Goal: Transaction & Acquisition: Purchase product/service

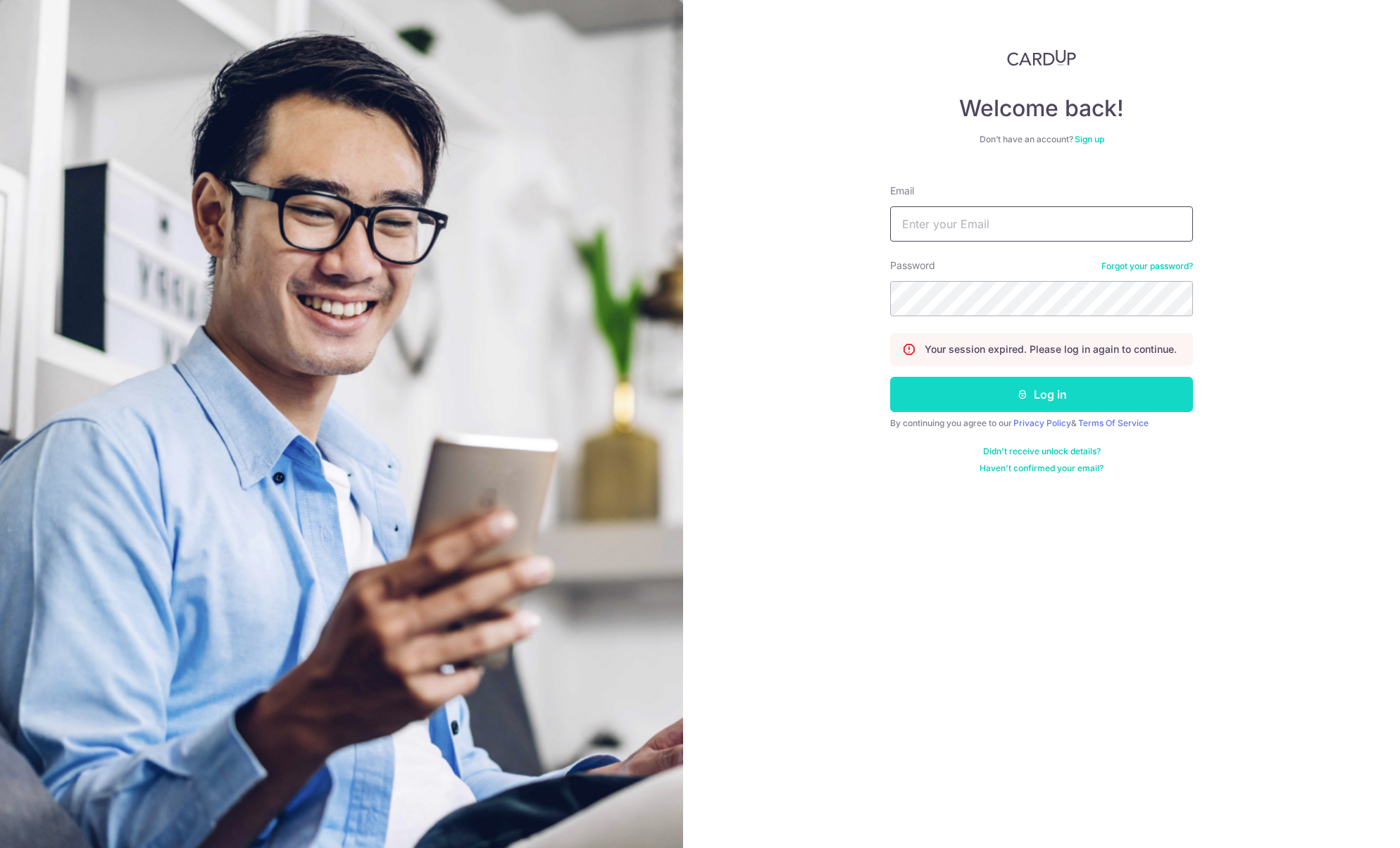
type input "[EMAIL_ADDRESS][DOMAIN_NAME]"
click at [1054, 384] on button "Log in" at bounding box center [1042, 394] width 303 height 35
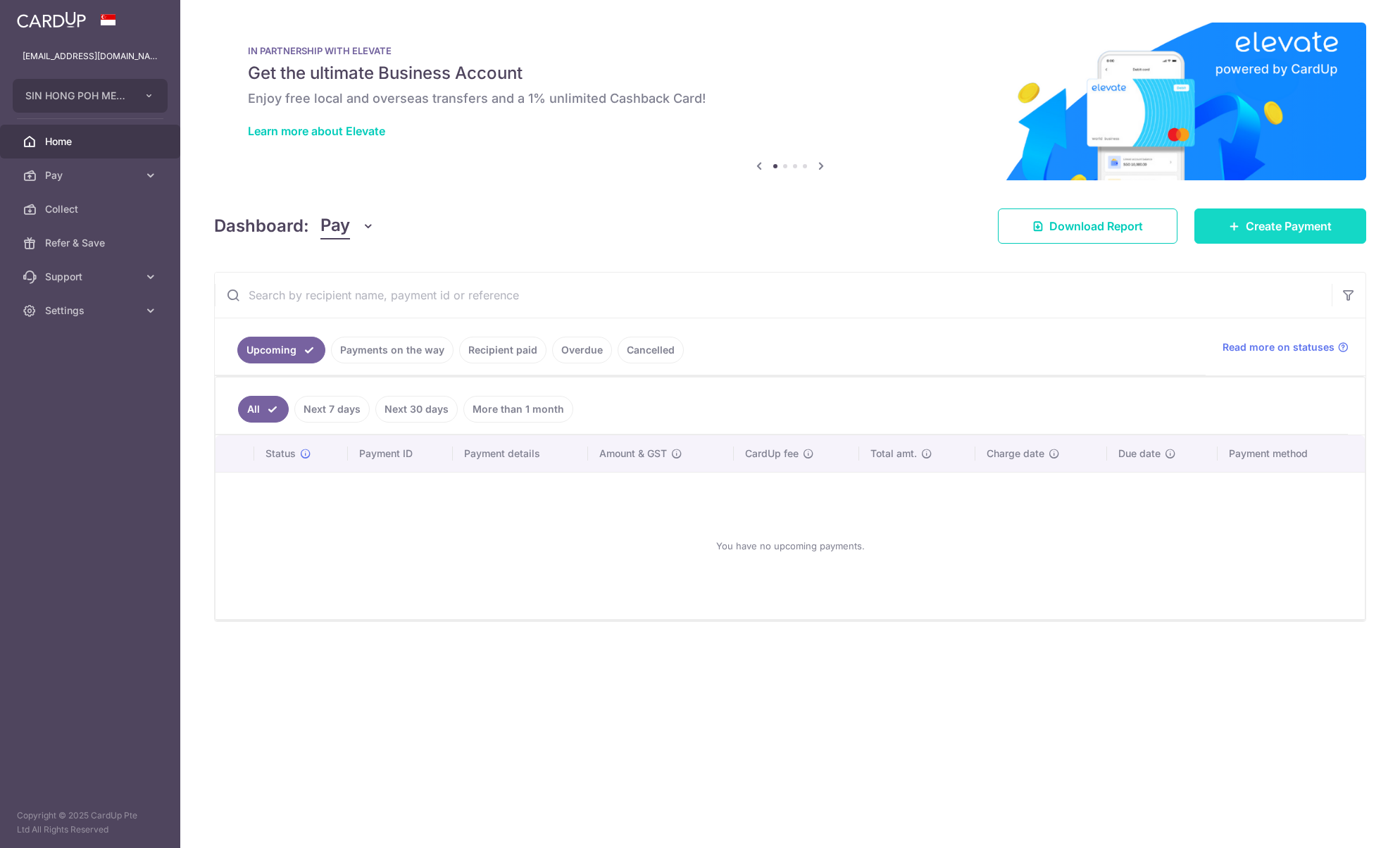
click at [1316, 222] on span "Create Payment" at bounding box center [1289, 225] width 86 height 17
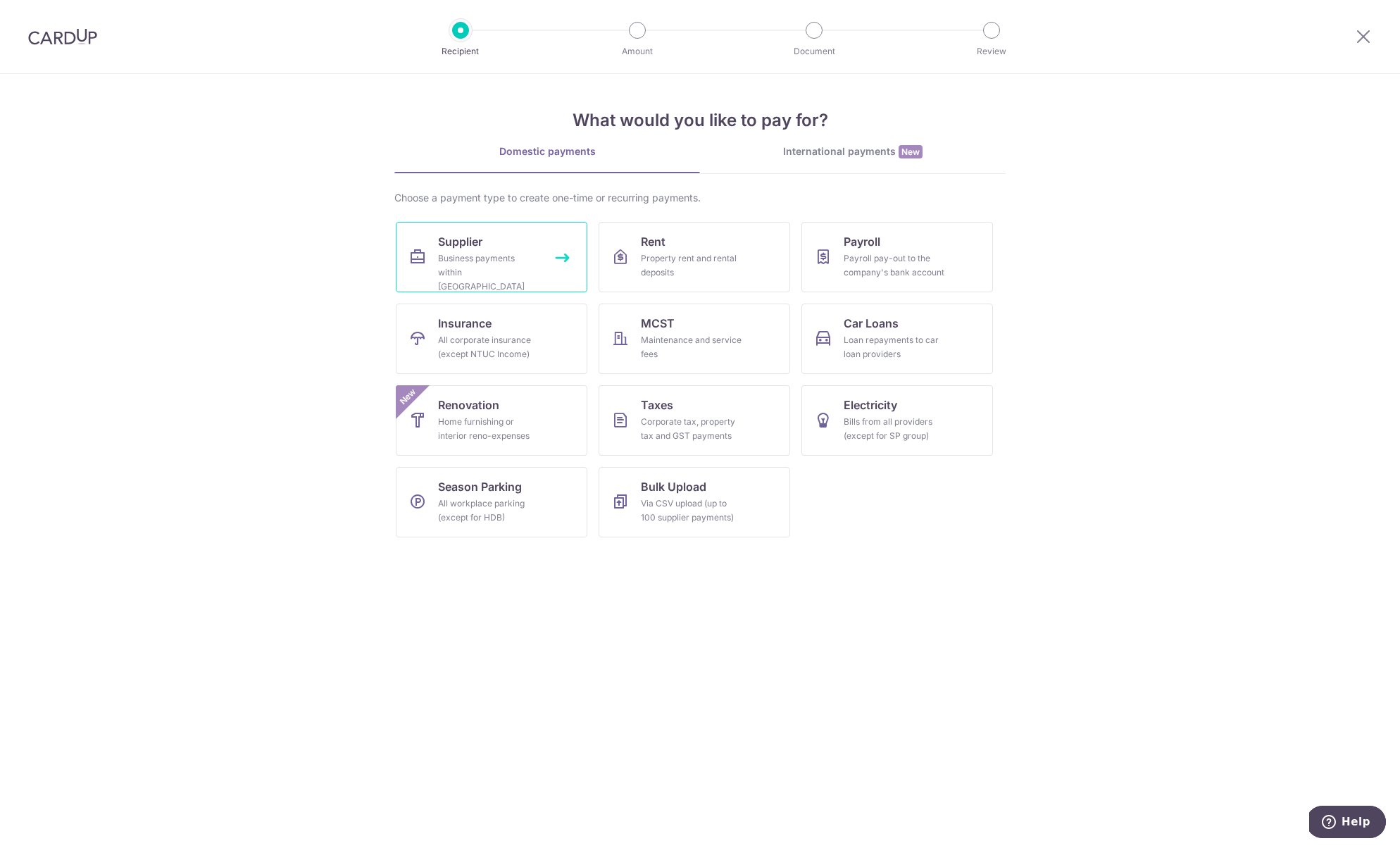
click at [485, 274] on div "Business payments within Singapore" at bounding box center [488, 272] width 101 height 42
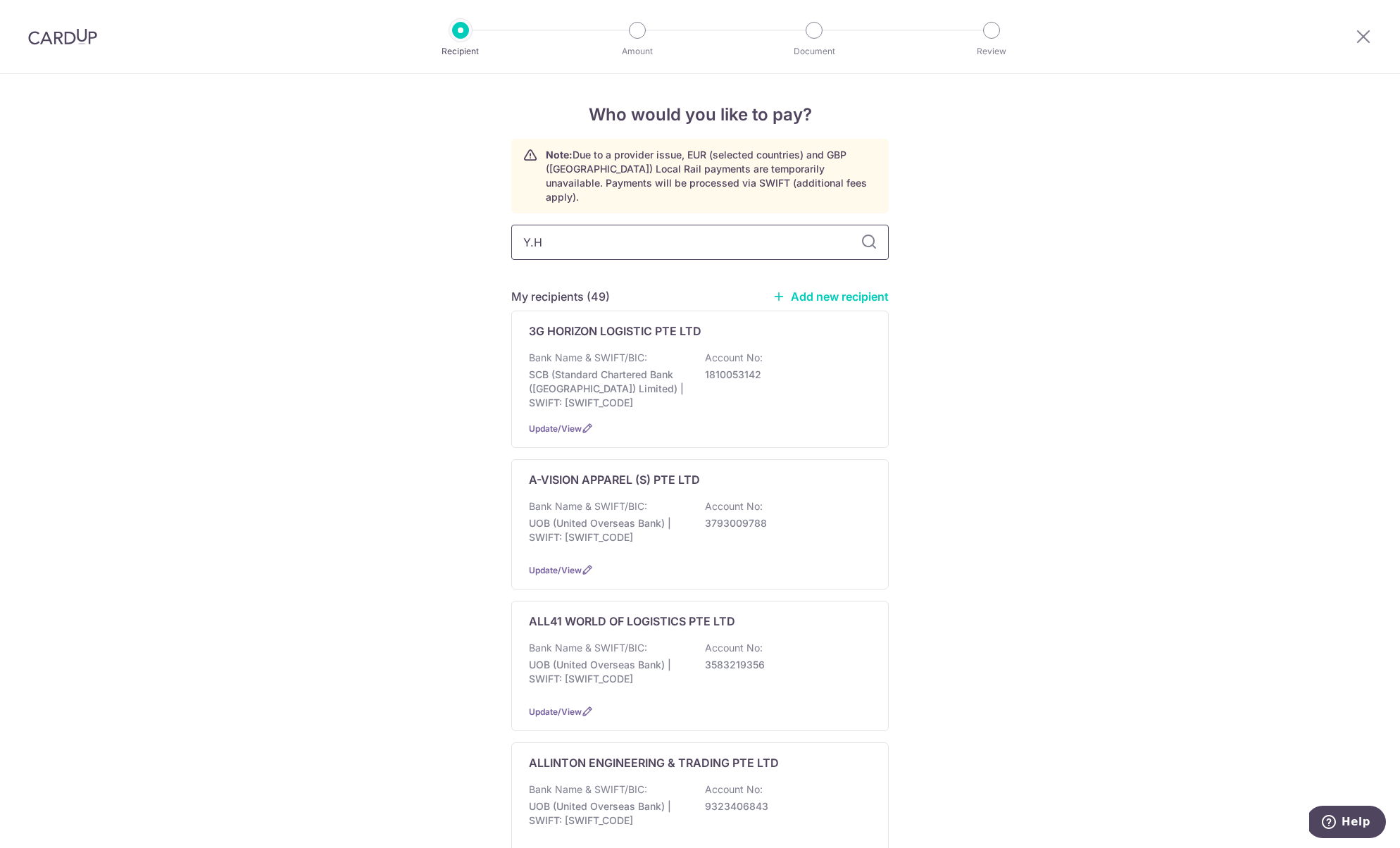
type input "Y.H."
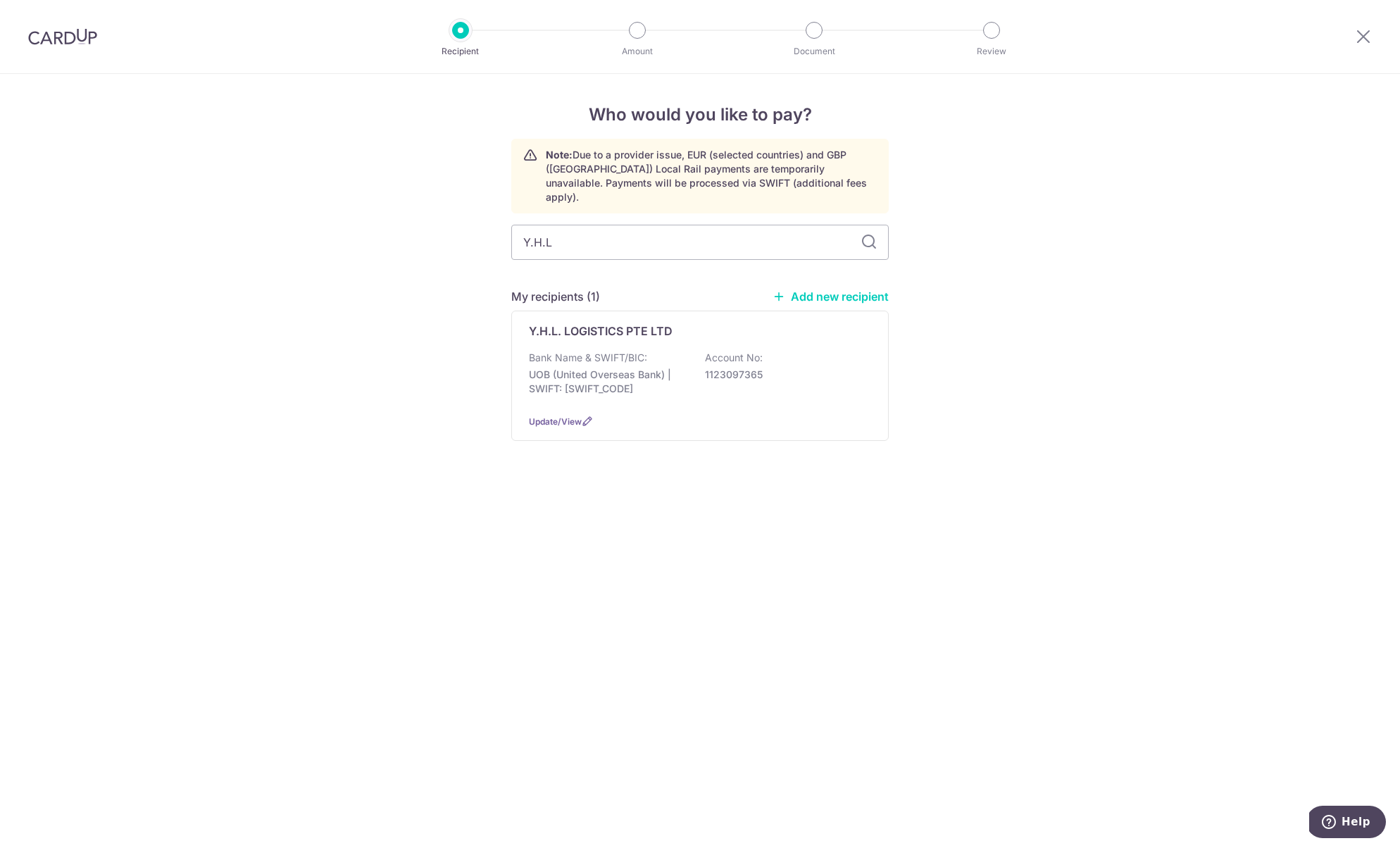
type input "Y.H.L"
click at [653, 368] on p "UOB (United Overseas Bank) | SWIFT: UOVBSGSGXXX" at bounding box center [608, 382] width 157 height 29
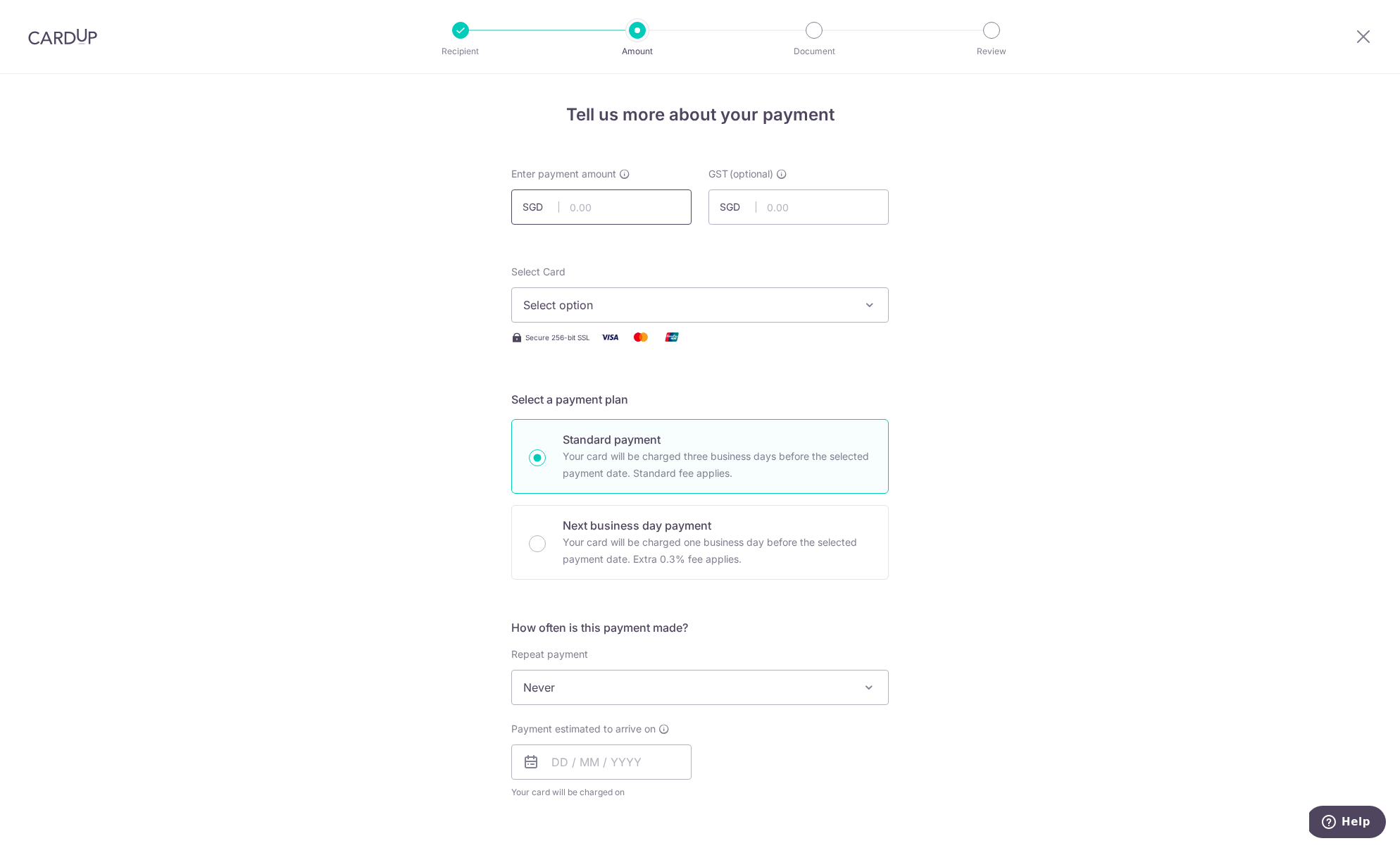
click at [608, 205] on input "text" at bounding box center [602, 207] width 181 height 35
type input "588.60"
click at [738, 297] on span "Select option" at bounding box center [687, 305] width 328 height 17
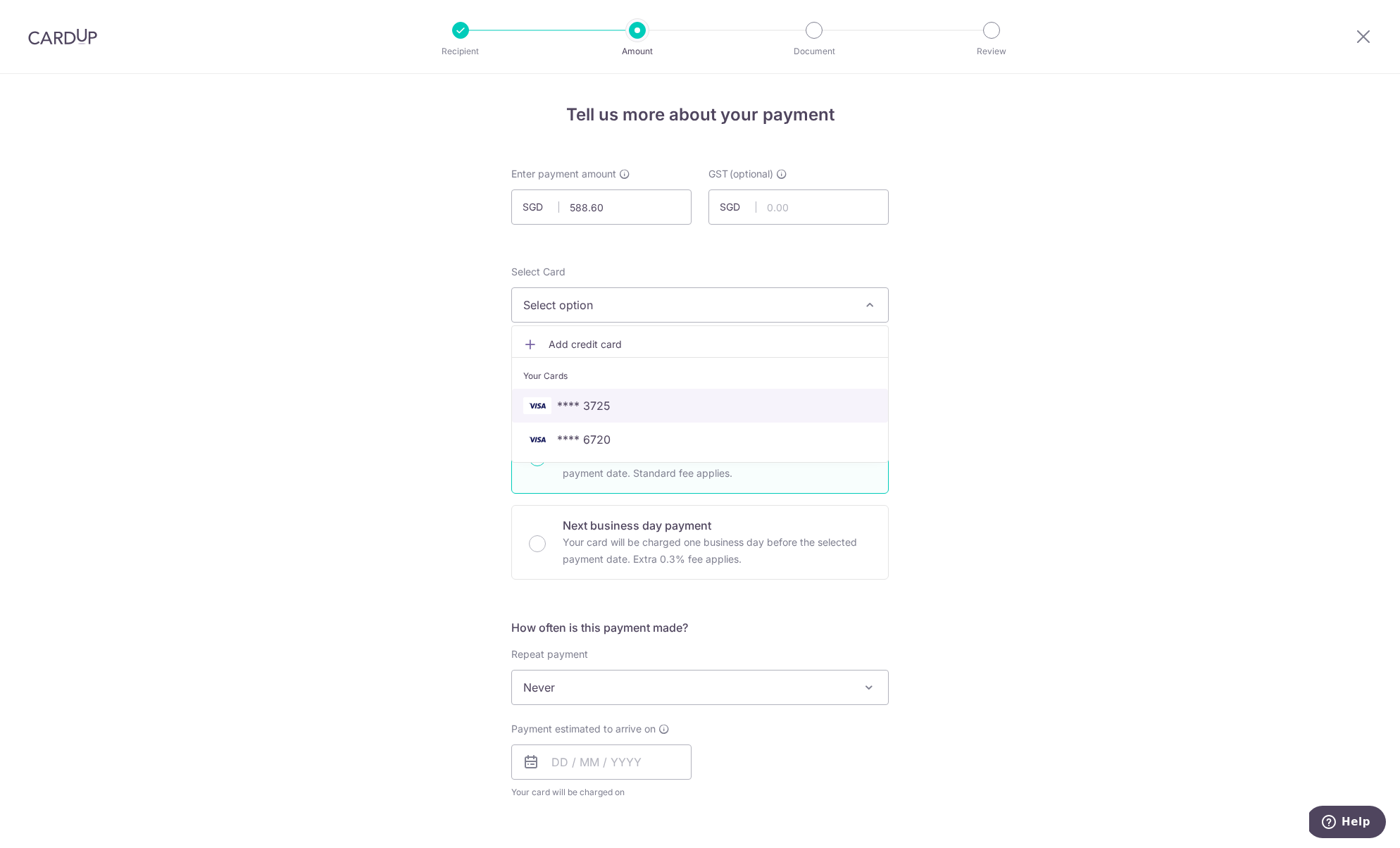
click at [633, 413] on span "**** 3725" at bounding box center [699, 405] width 353 height 17
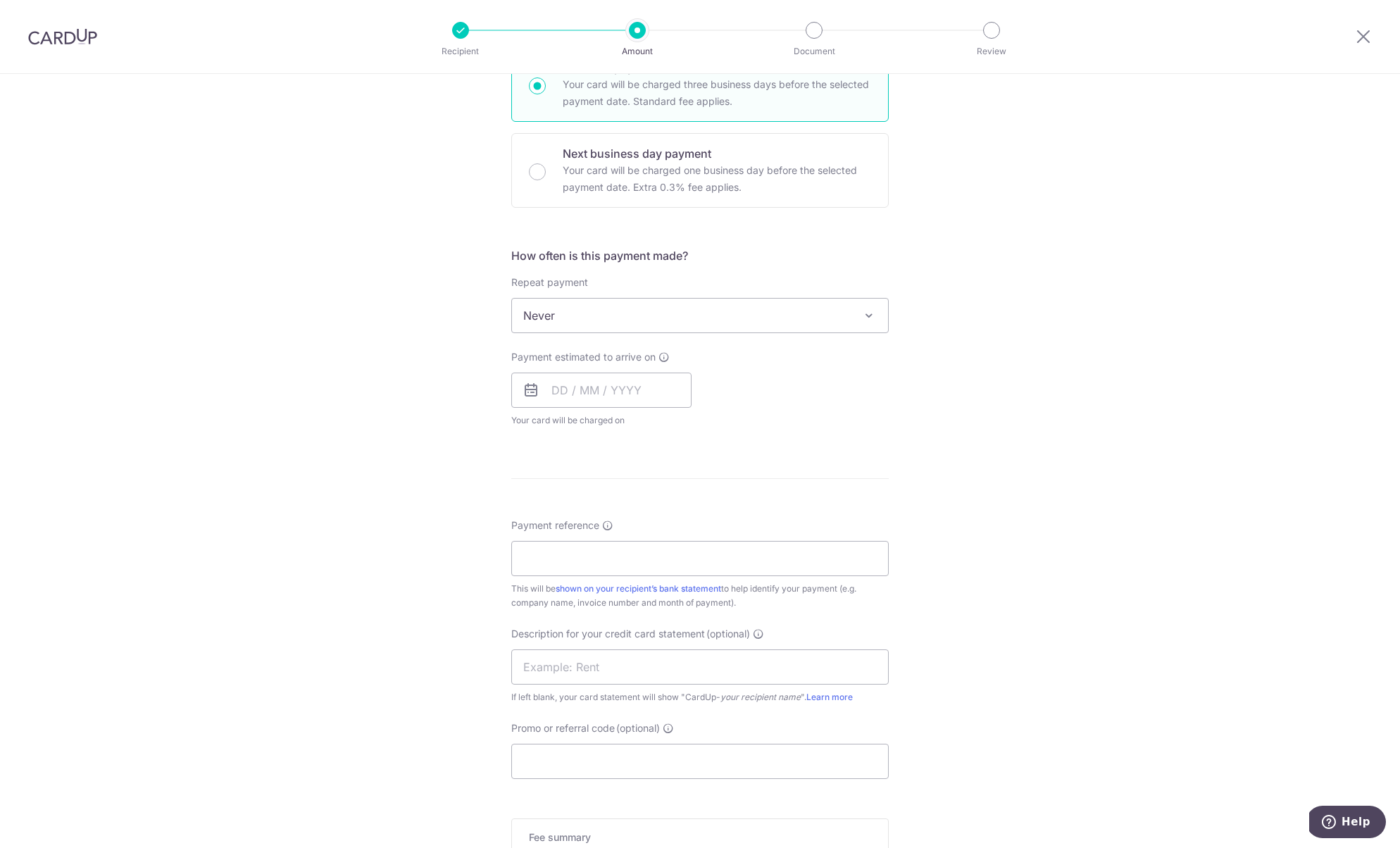
scroll to position [462, 0]
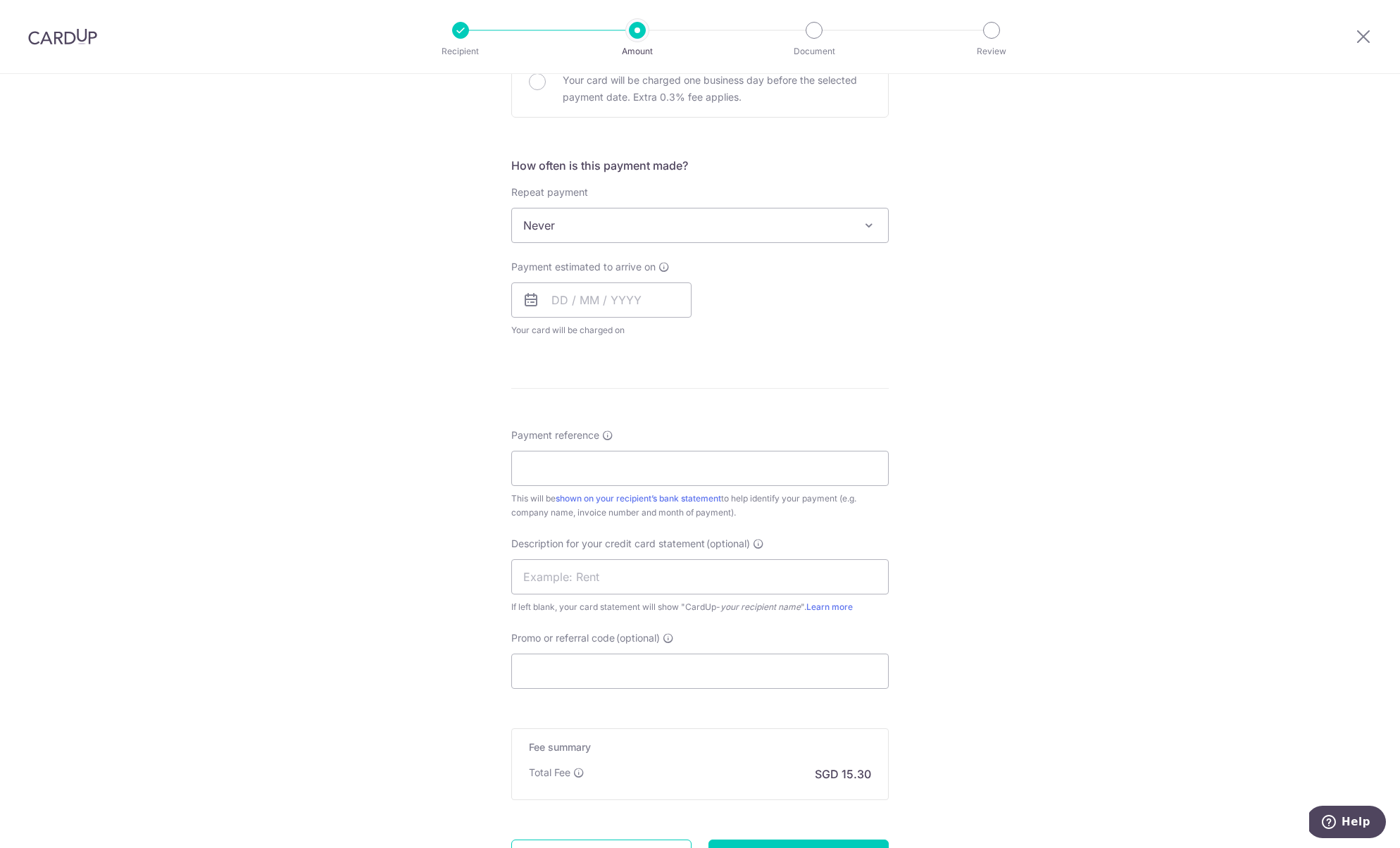
click at [629, 240] on span "Never" at bounding box center [700, 225] width 376 height 34
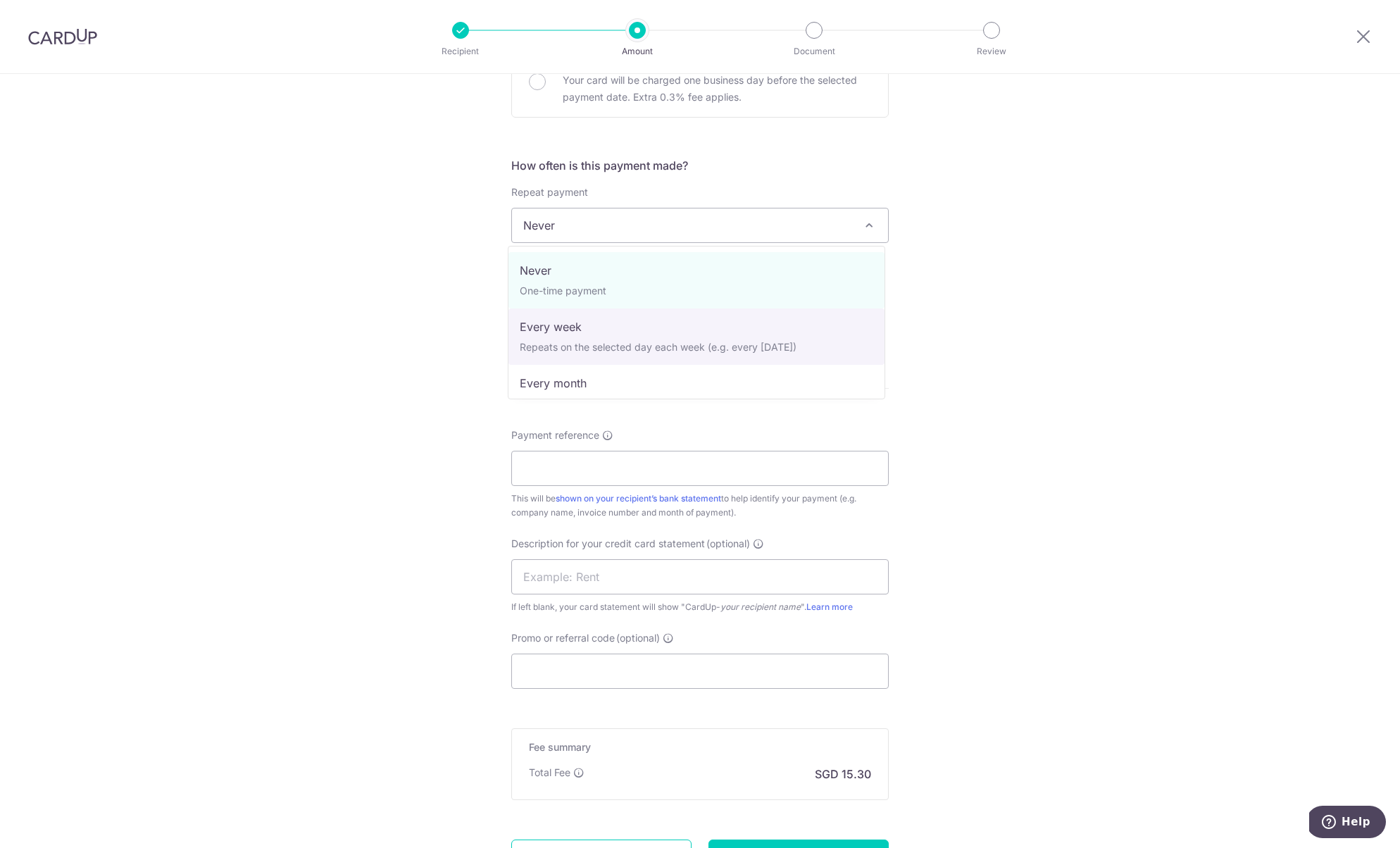
click at [426, 301] on div "Tell us more about your payment Enter payment amount SGD 588.60 588.60 GST (opt…" at bounding box center [700, 296] width 1400 height 1370
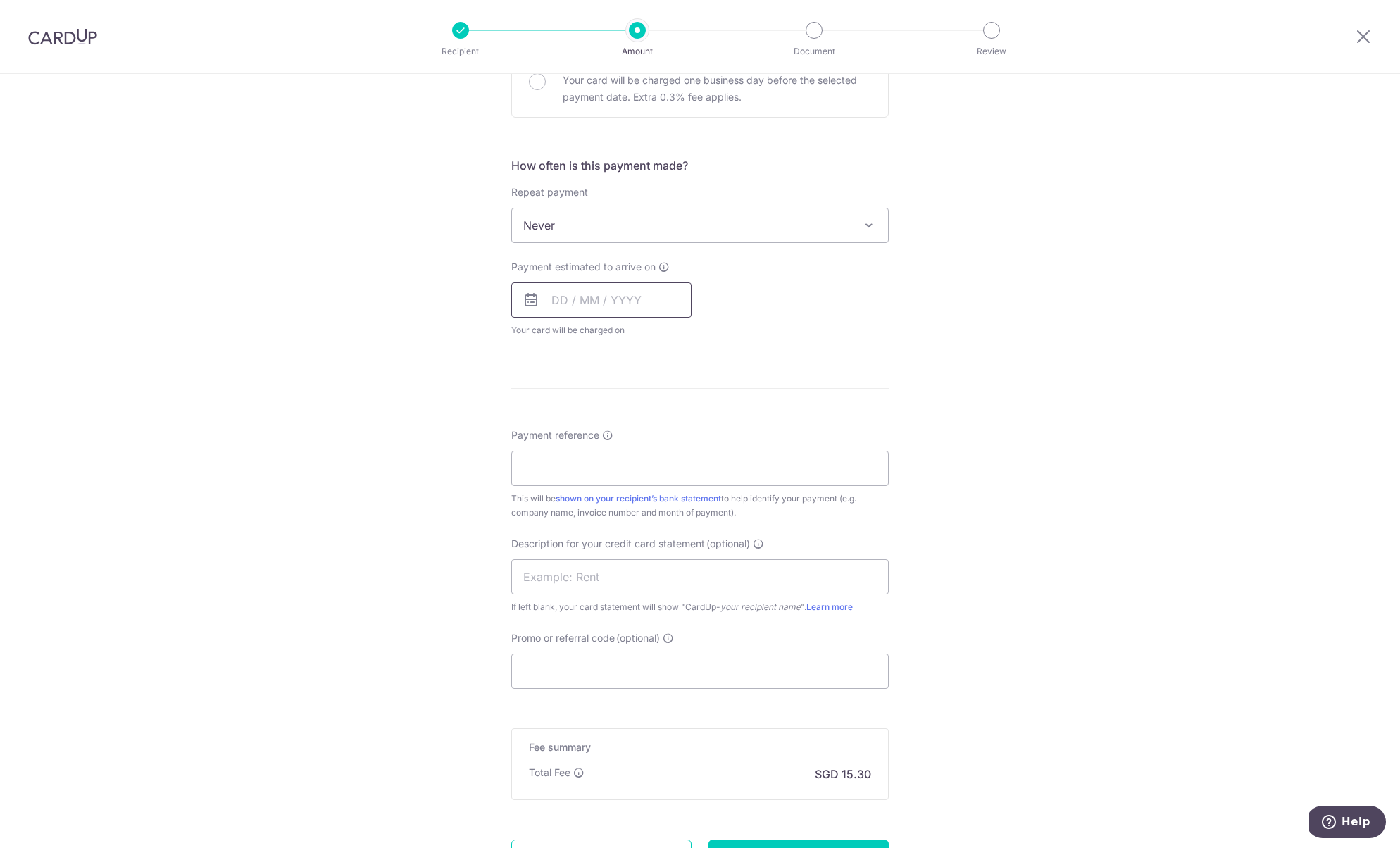
click at [593, 295] on input "text" at bounding box center [602, 300] width 181 height 35
click at [559, 457] on link "13" at bounding box center [568, 456] width 22 height 22
type input "13/10/2025"
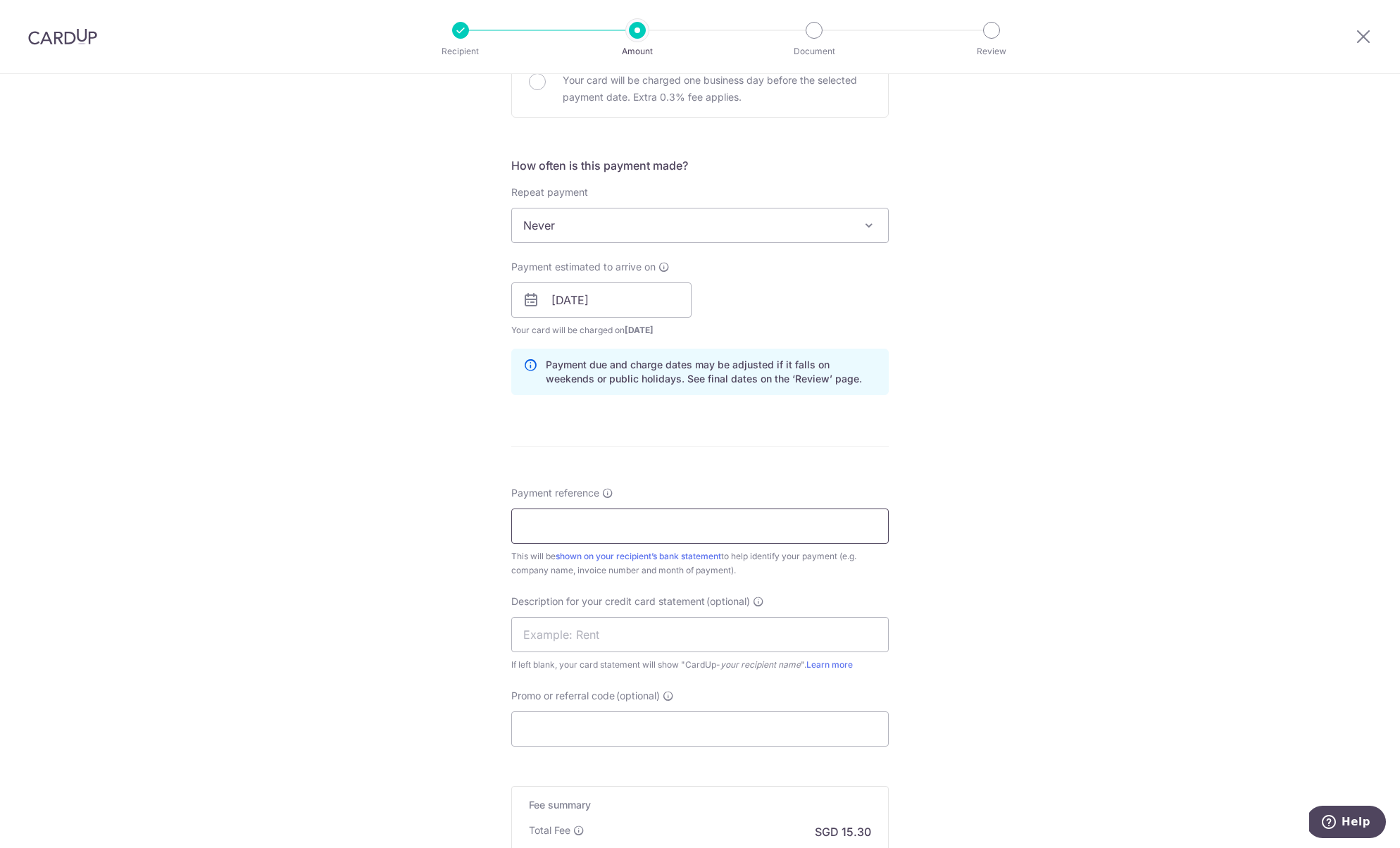
click at [593, 523] on input "Payment reference" at bounding box center [700, 526] width 377 height 35
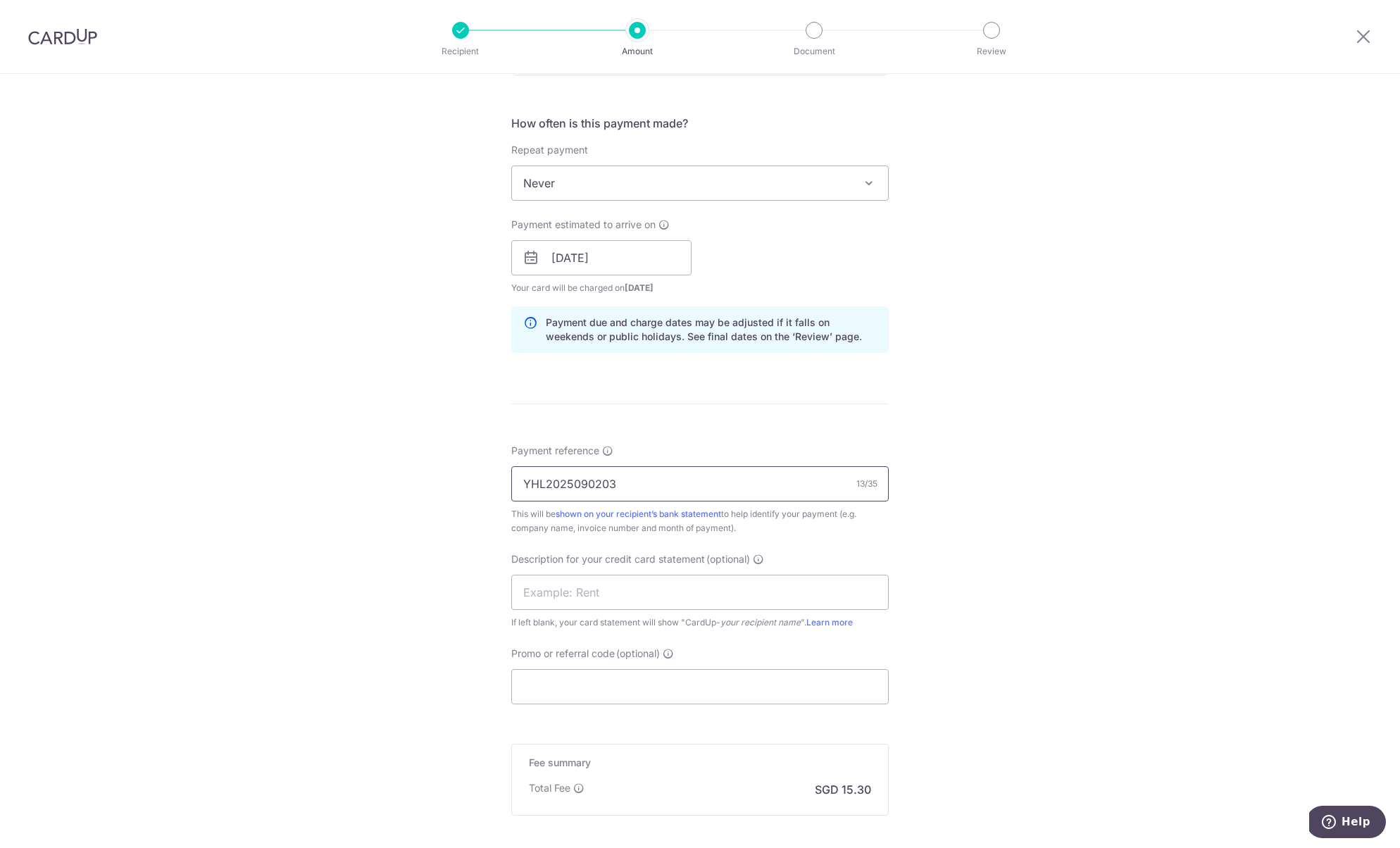
scroll to position [595, 0]
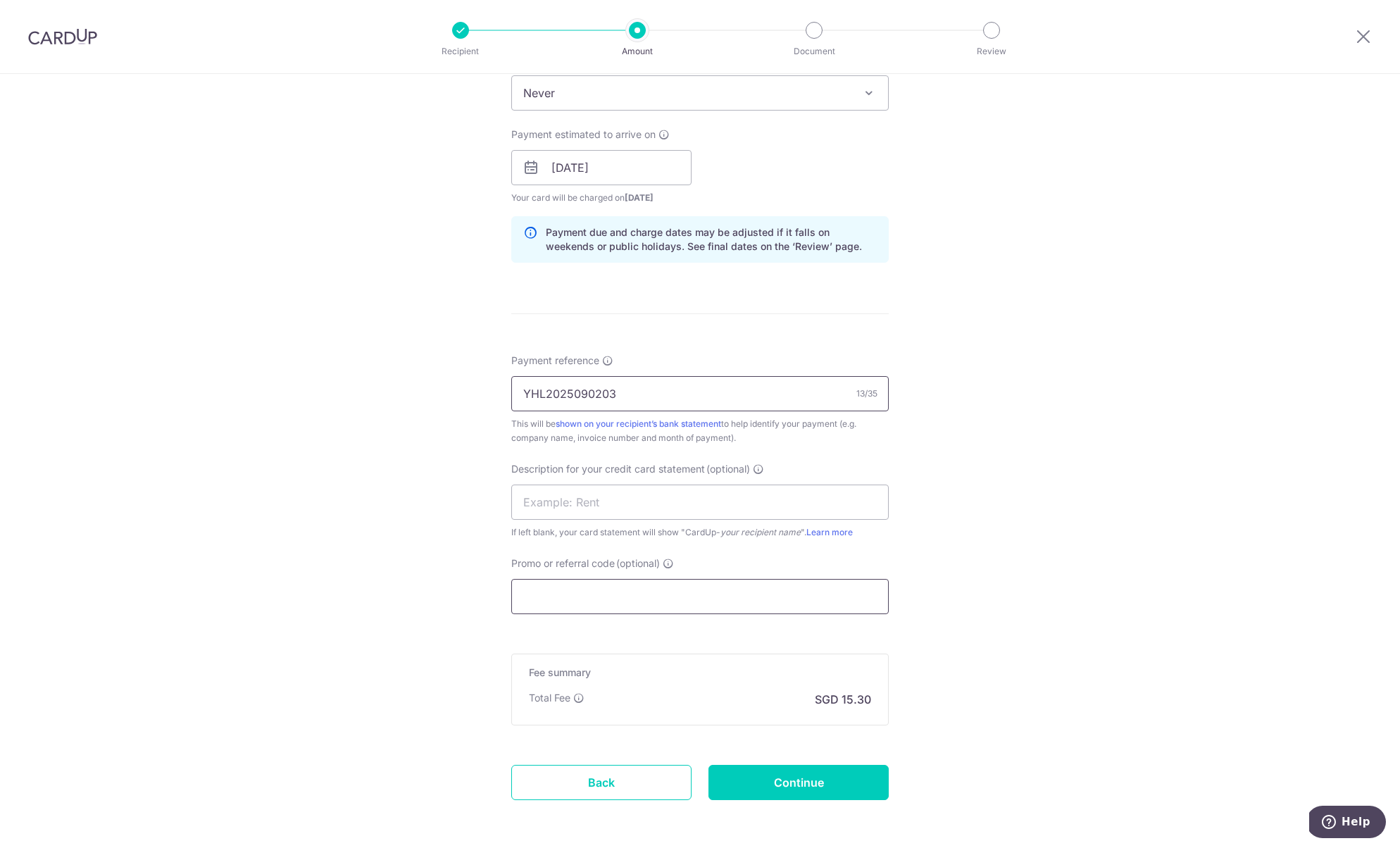
type input "YHL2025090203"
click at [597, 593] on input "Promo or referral code (optional)" at bounding box center [700, 597] width 377 height 35
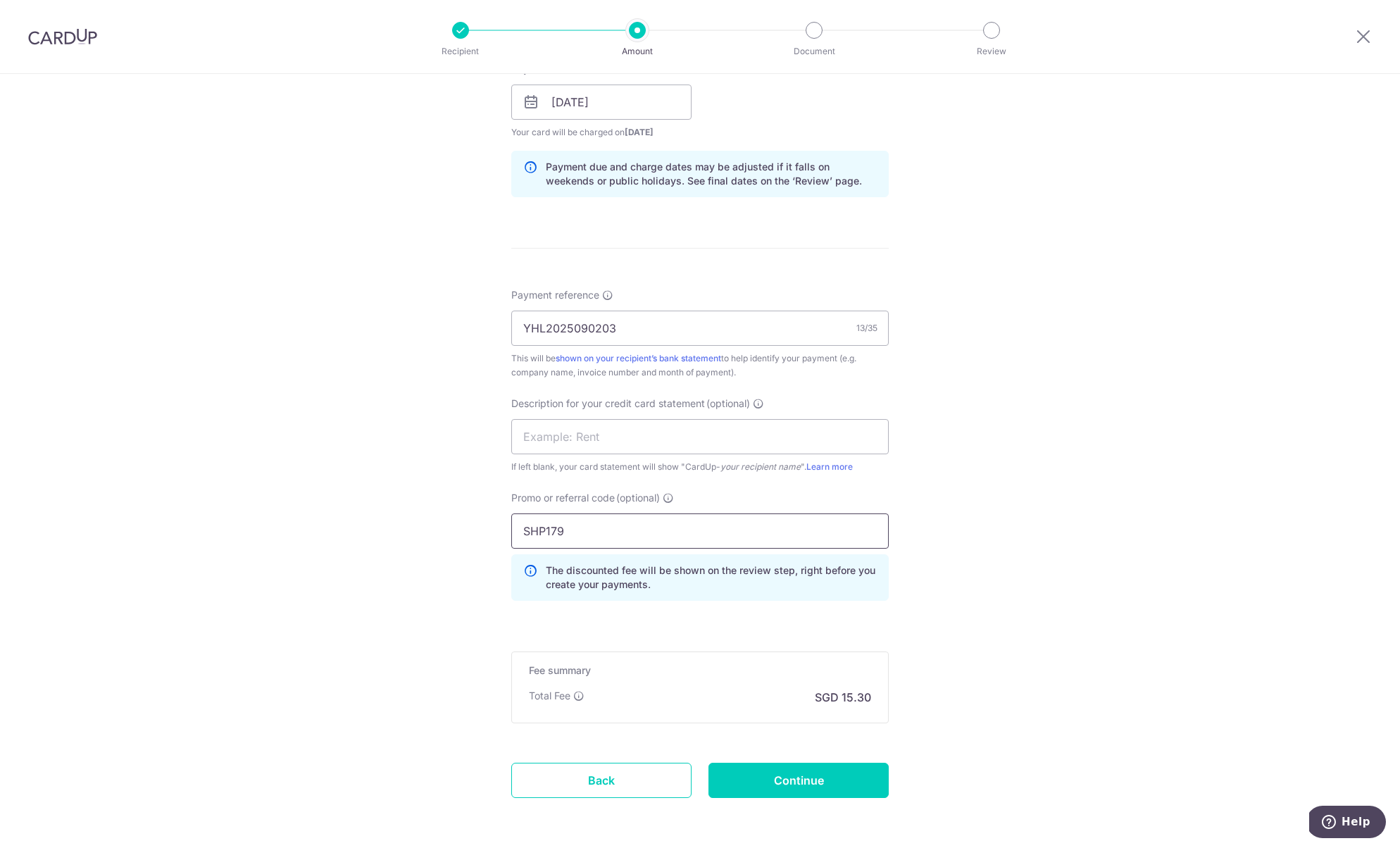
scroll to position [716, 0]
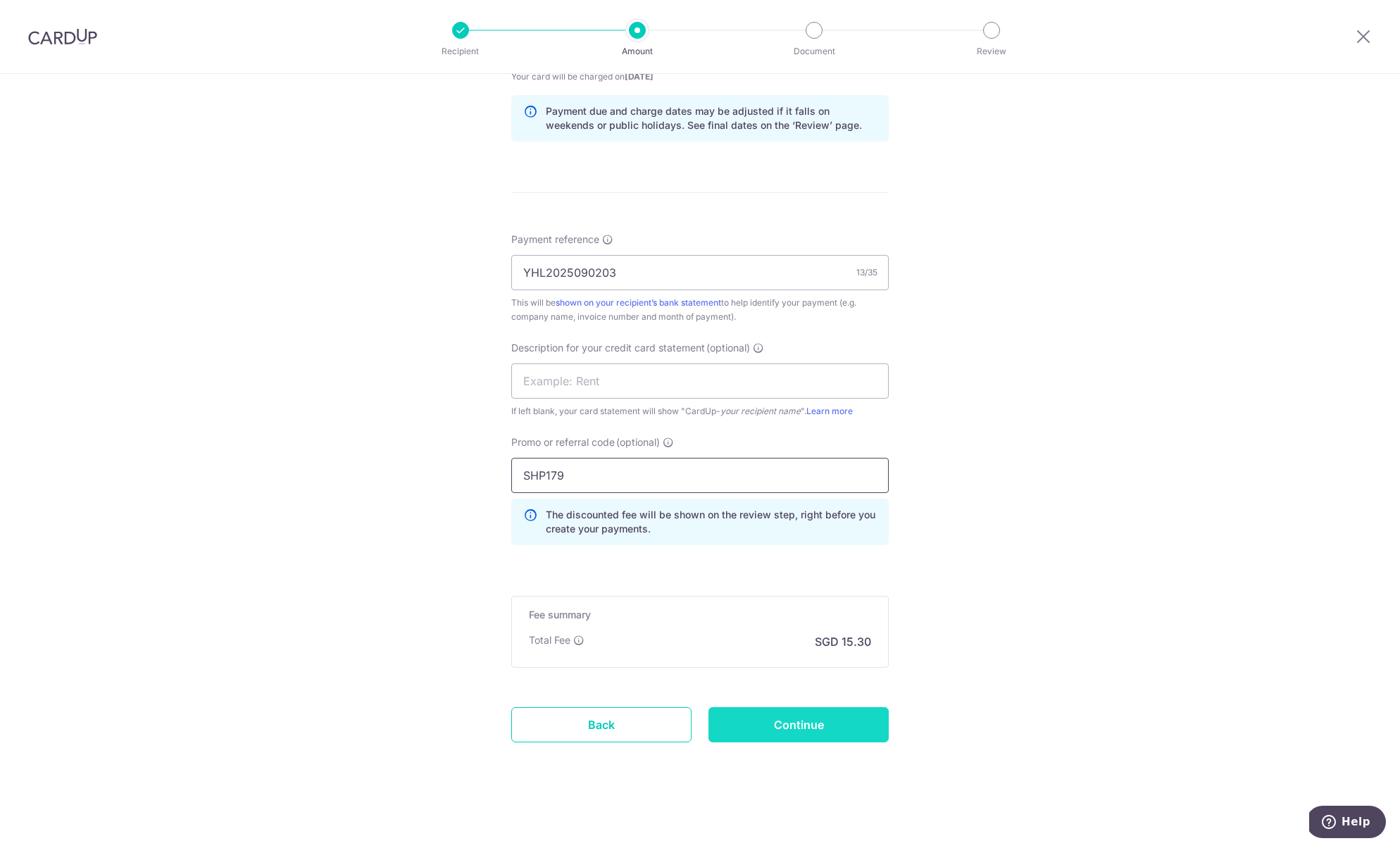
type input "SHP179"
click at [838, 735] on input "Continue" at bounding box center [799, 725] width 181 height 35
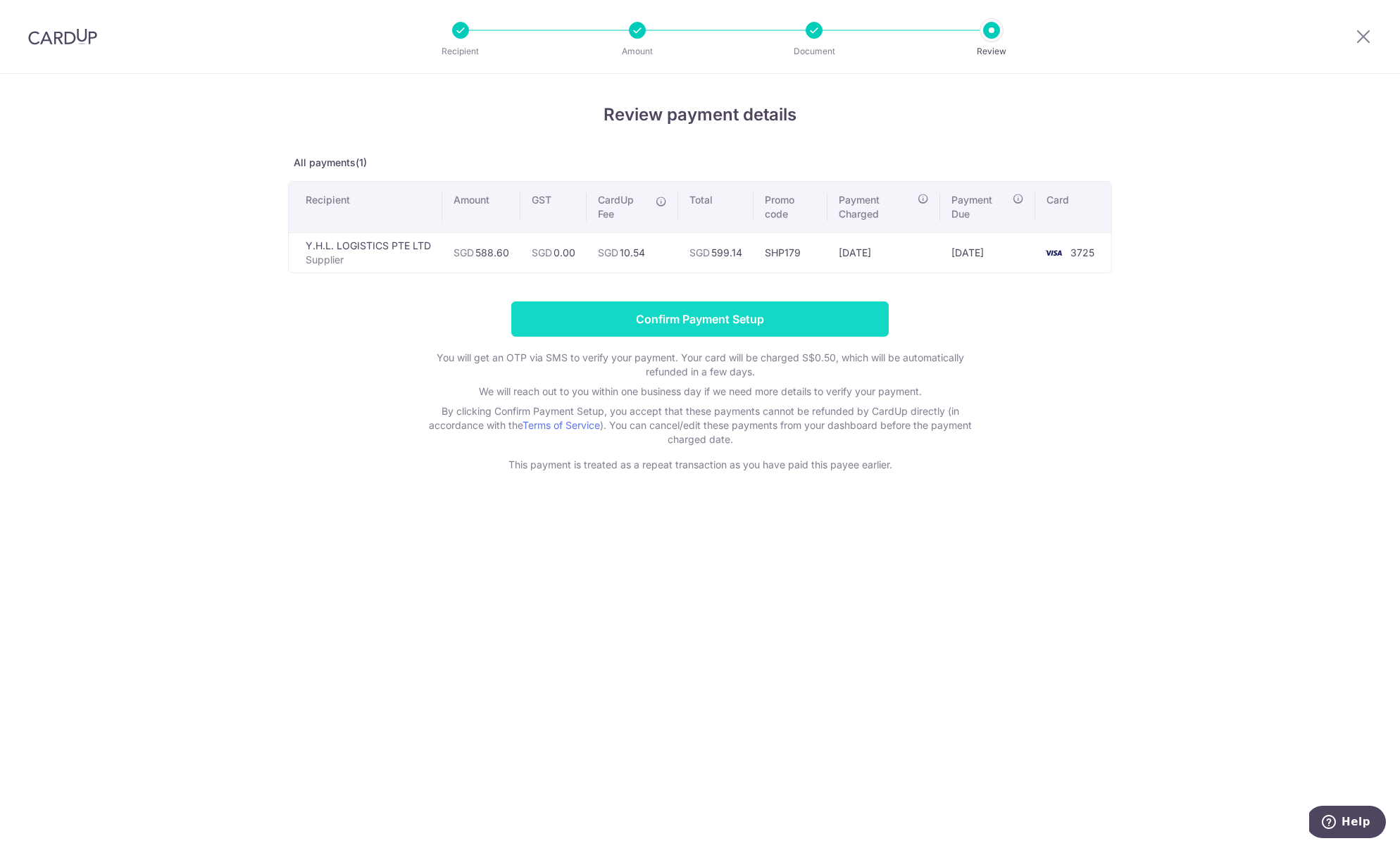
click at [735, 324] on input "Confirm Payment Setup" at bounding box center [700, 318] width 377 height 35
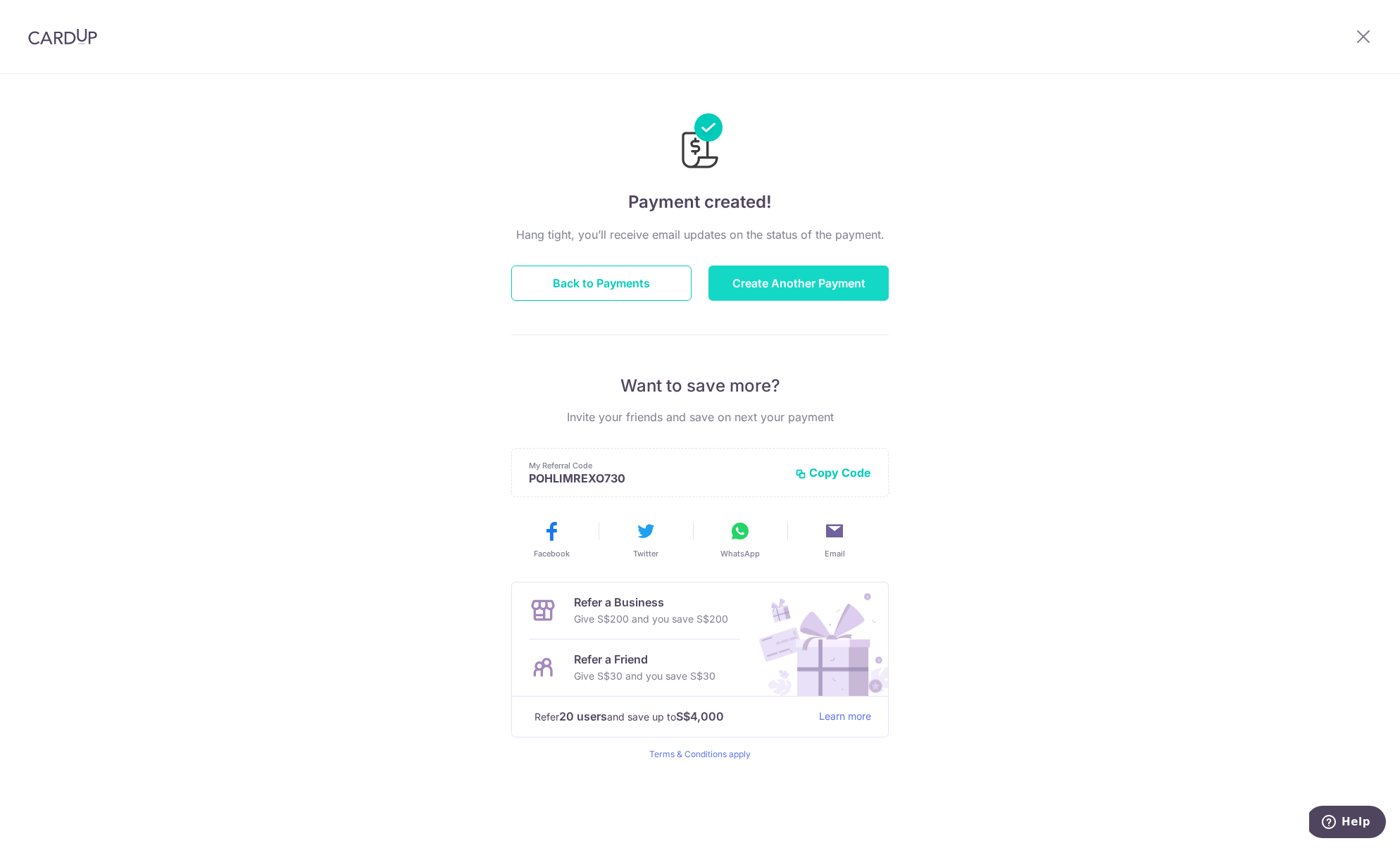
click at [827, 276] on button "Create Another Payment" at bounding box center [799, 283] width 181 height 35
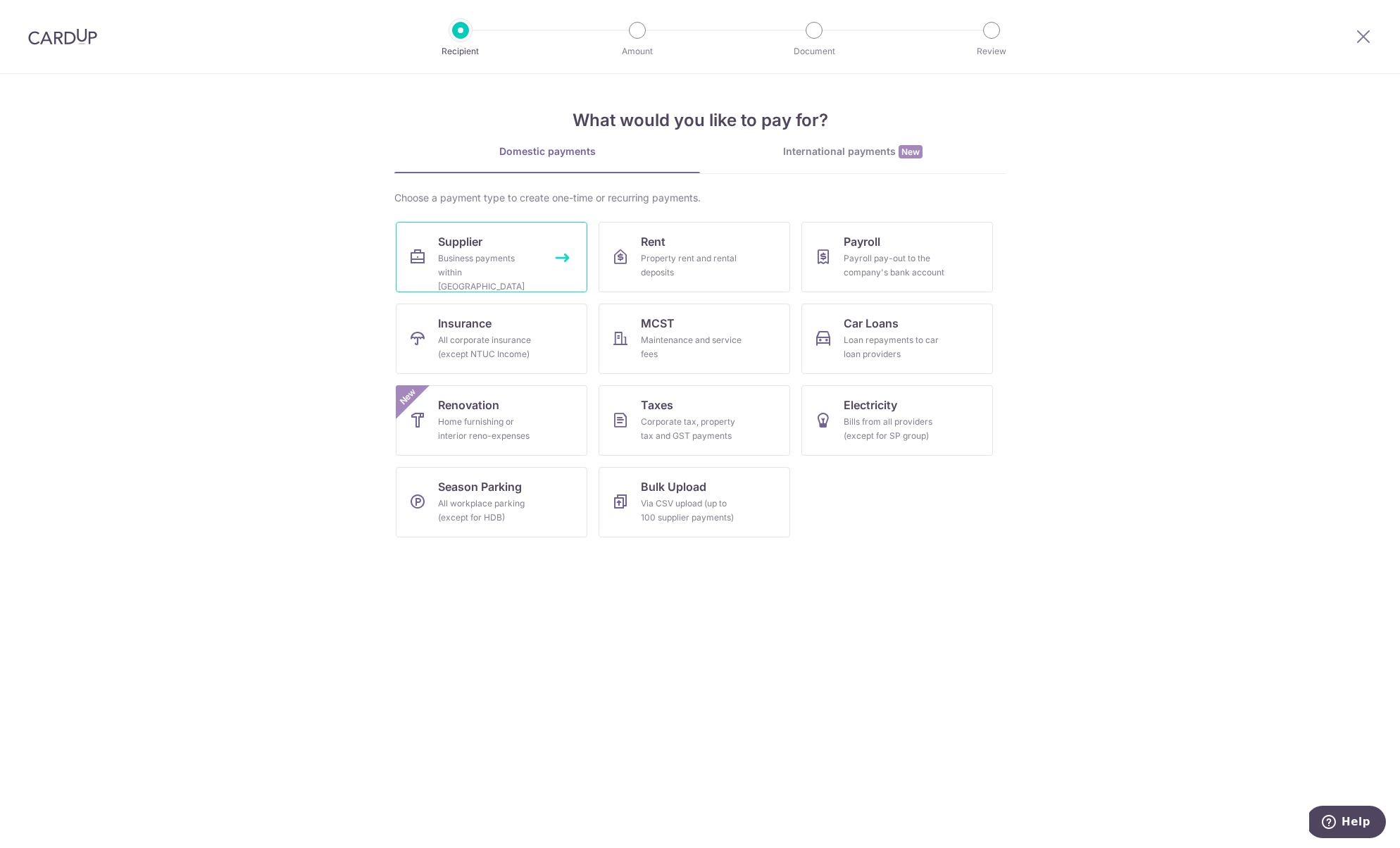
click at [526, 274] on div "Business payments within [GEOGRAPHIC_DATA]" at bounding box center [488, 272] width 101 height 42
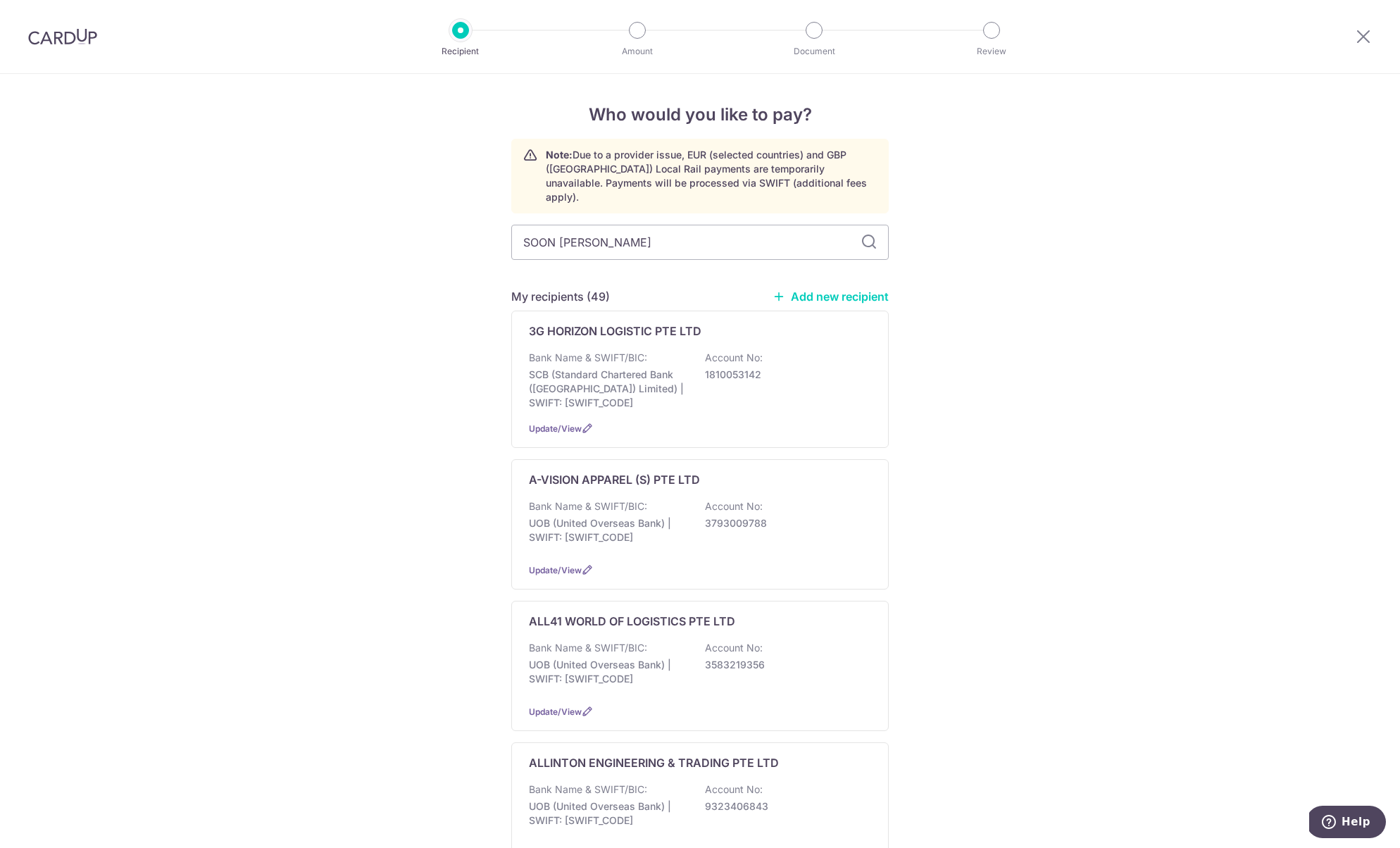
type input "SOON LAI SENG"
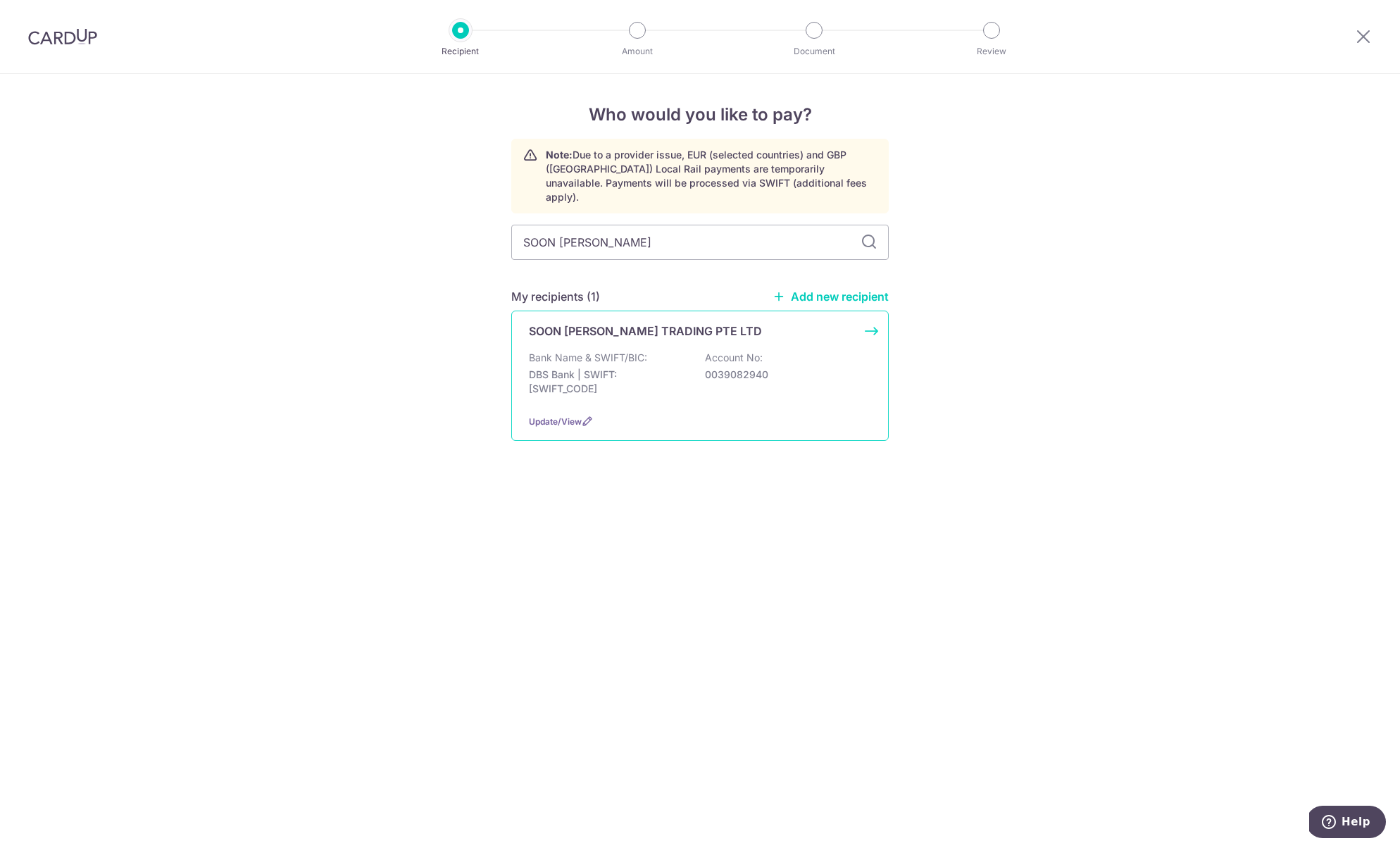
click at [627, 383] on div "Bank Name & SWIFT/BIC: DBS Bank | SWIFT: DBSSSGSGXXX Account No: 0039082940" at bounding box center [700, 377] width 342 height 52
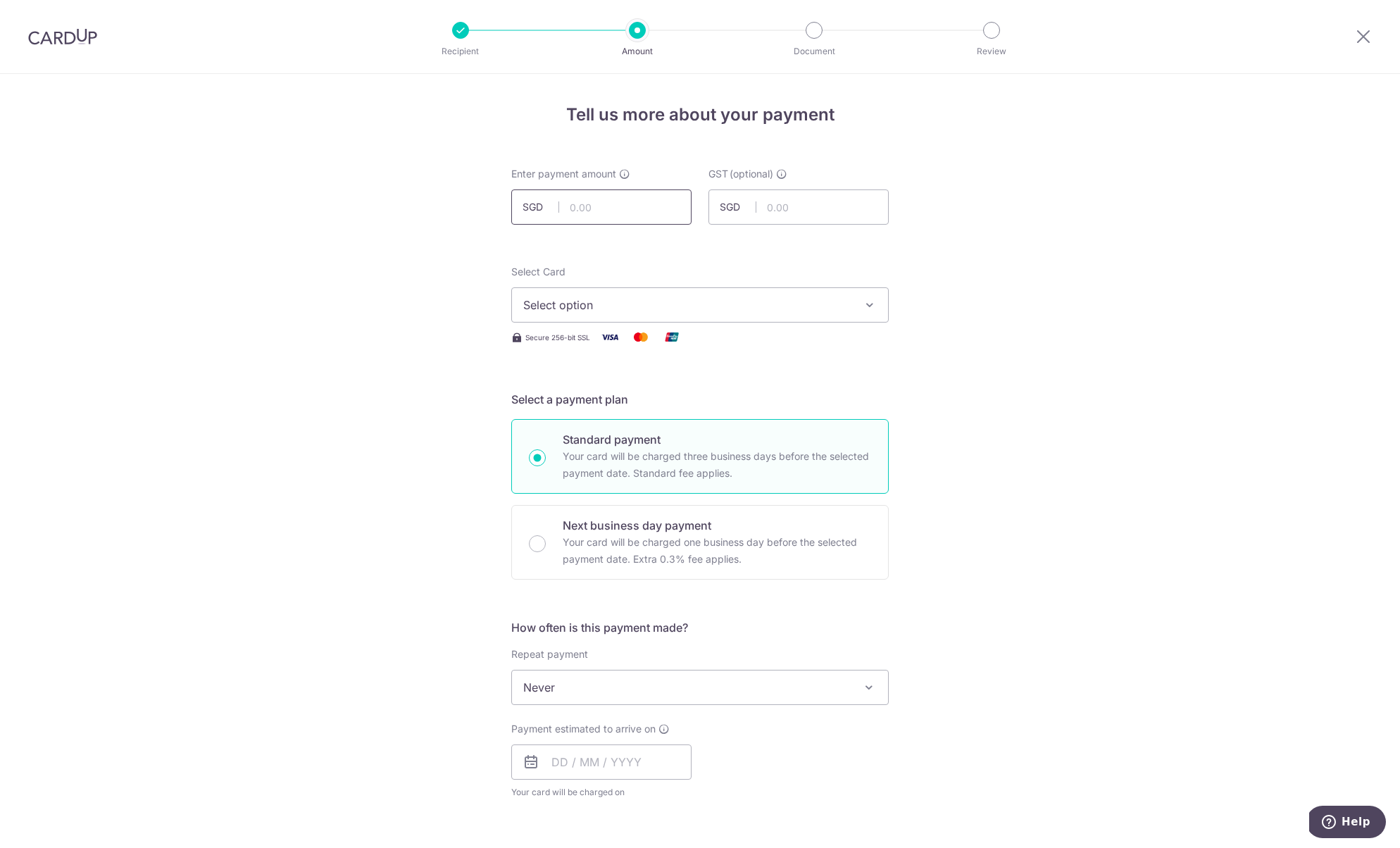
click at [620, 215] on input "text" at bounding box center [602, 207] width 181 height 35
type input "1,473.53"
click at [639, 309] on span "Select option" at bounding box center [687, 305] width 328 height 17
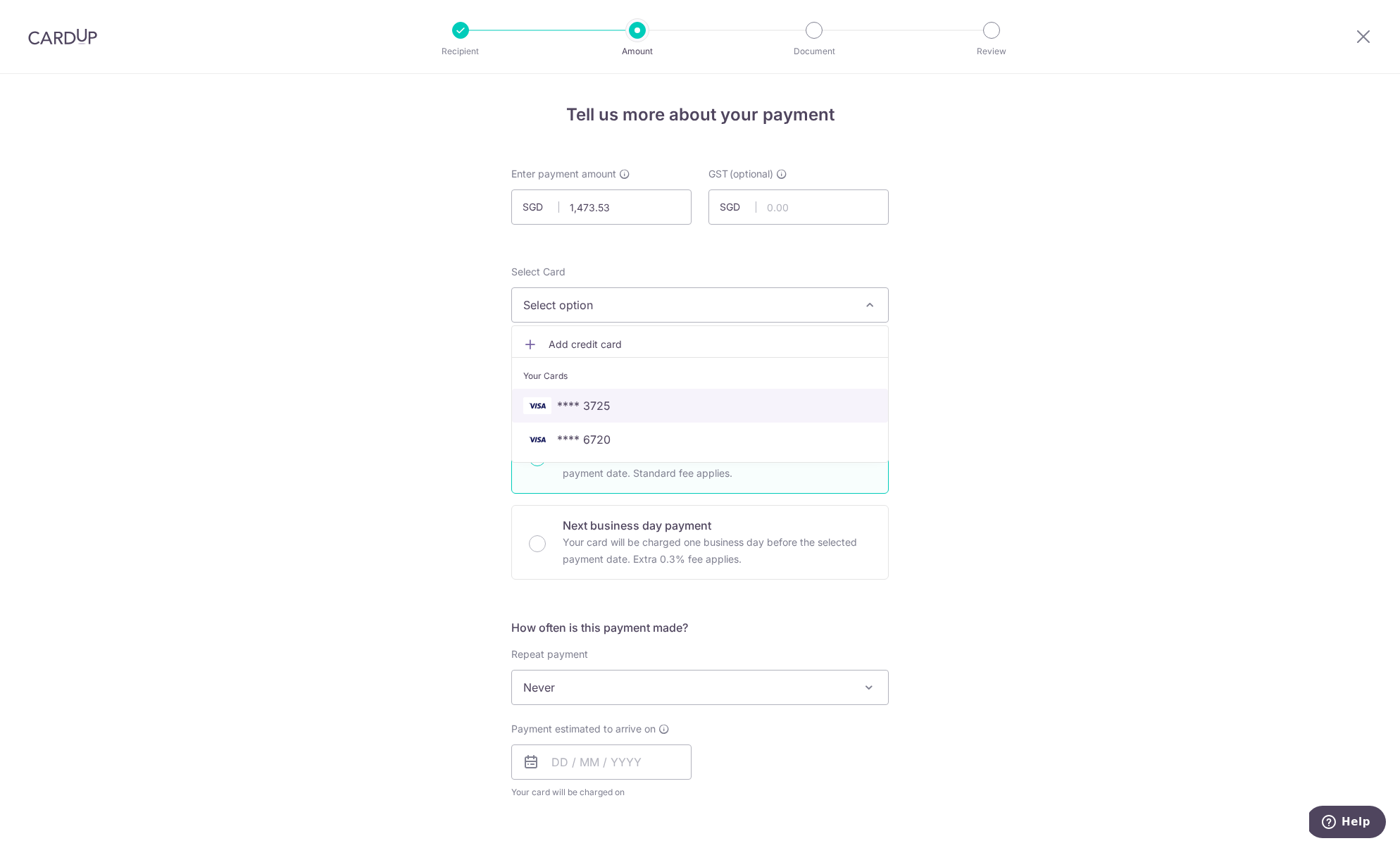
click at [594, 411] on span "**** 3725" at bounding box center [584, 405] width 54 height 17
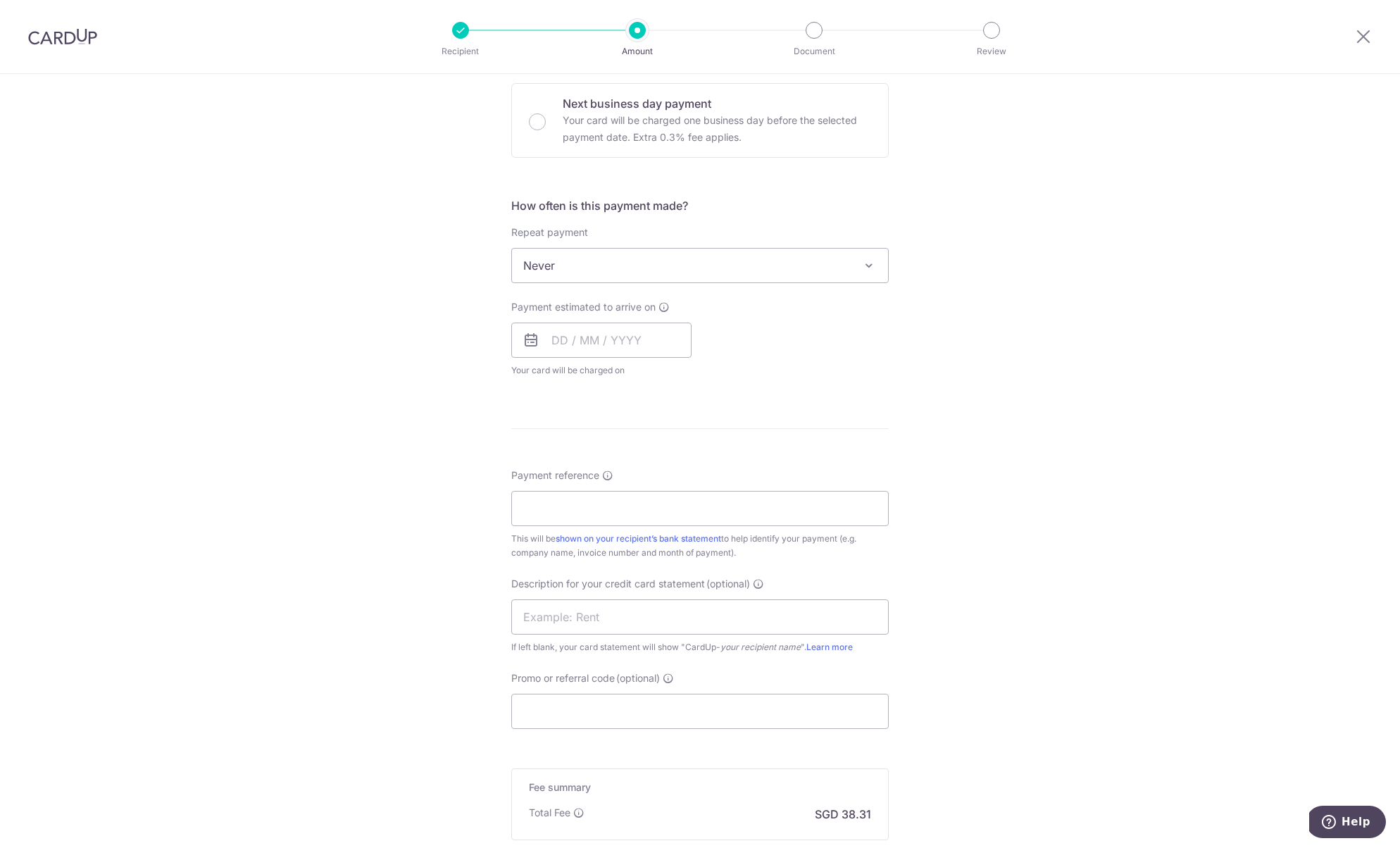
scroll to position [424, 0]
click at [618, 258] on span "Never" at bounding box center [700, 264] width 376 height 34
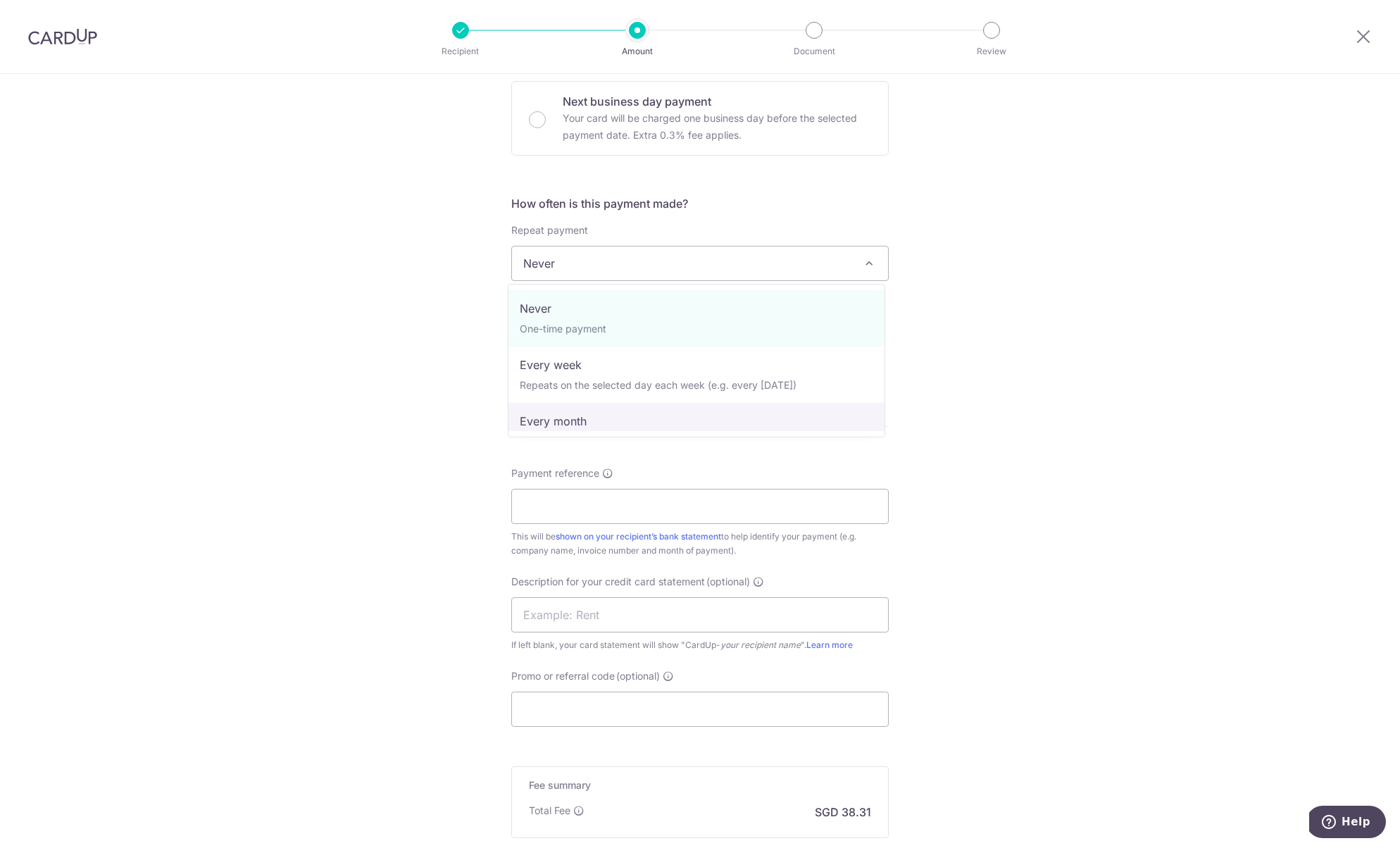
drag, startPoint x: 443, startPoint y: 398, endPoint x: 524, endPoint y: 385, distance: 82.0
click at [443, 398] on div "Tell us more about your payment Enter payment amount SGD 1,473.53 1473.53 GST (…" at bounding box center [700, 334] width 1400 height 1370
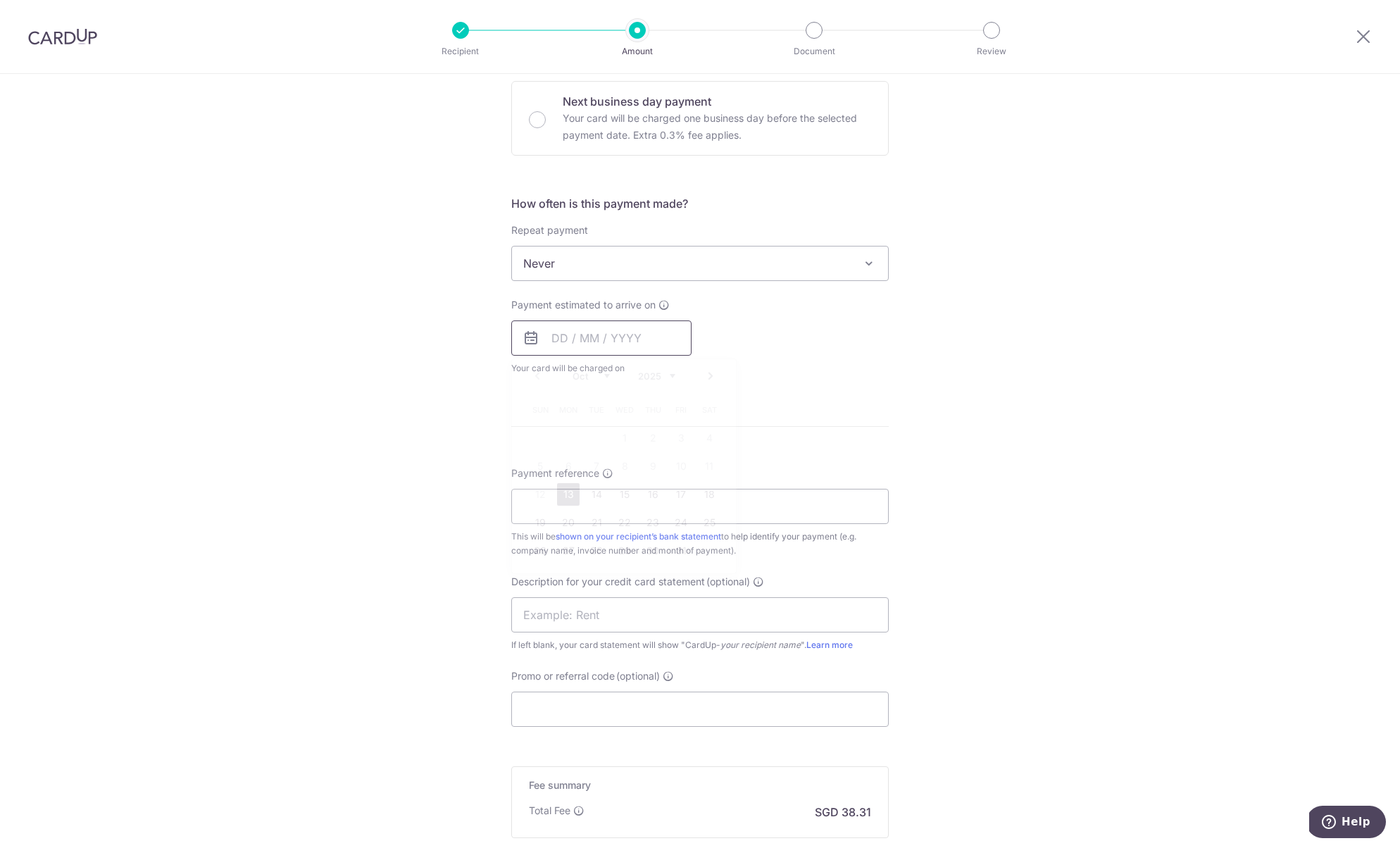
click at [591, 339] on input "text" at bounding box center [602, 337] width 181 height 35
click at [564, 496] on link "13" at bounding box center [568, 494] width 22 height 22
type input "13/10/2025"
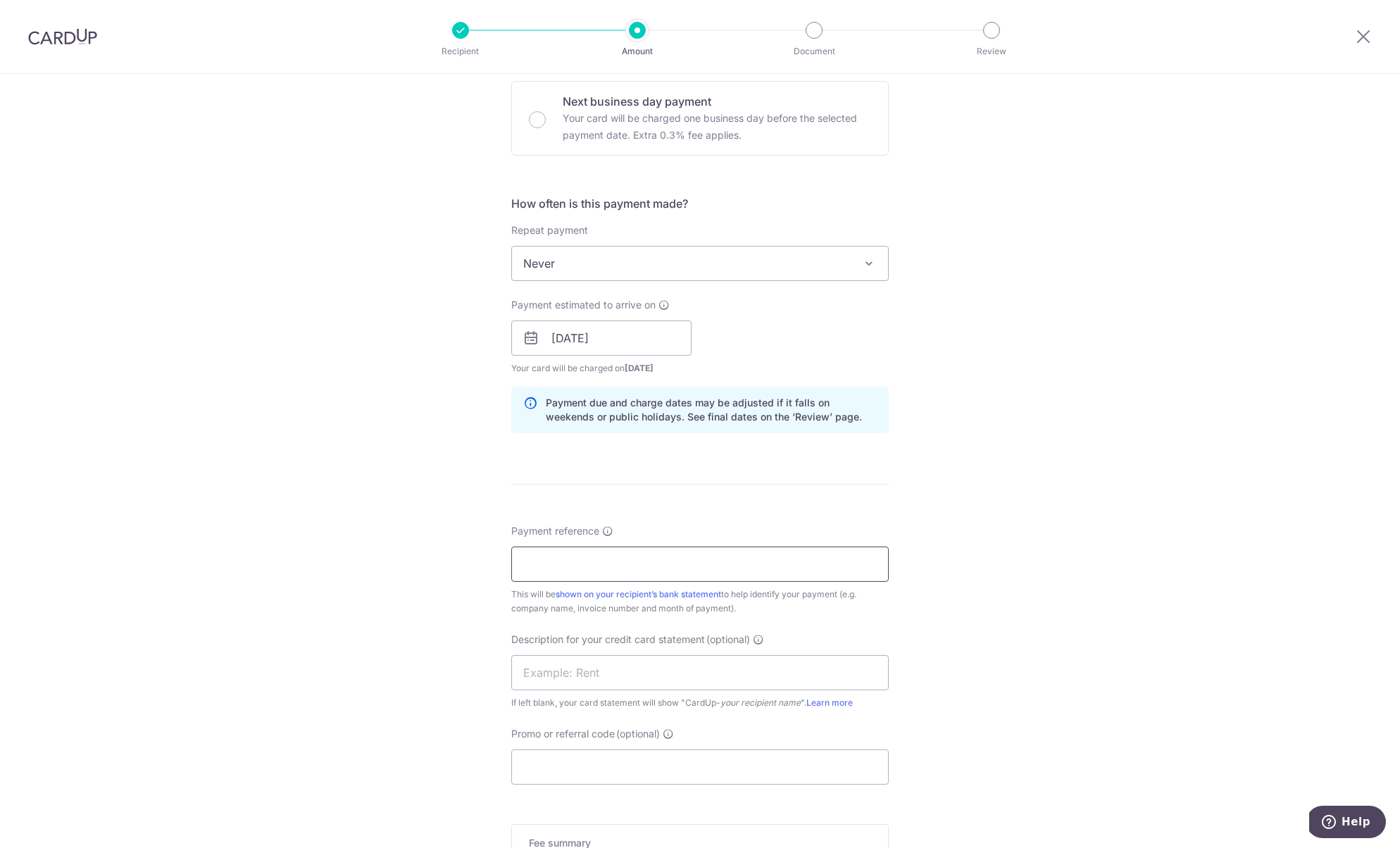
click at [602, 553] on input "Payment reference" at bounding box center [700, 564] width 377 height 35
type input "SIN039738"
click at [609, 764] on input "Promo or referral code (optional)" at bounding box center [700, 767] width 377 height 35
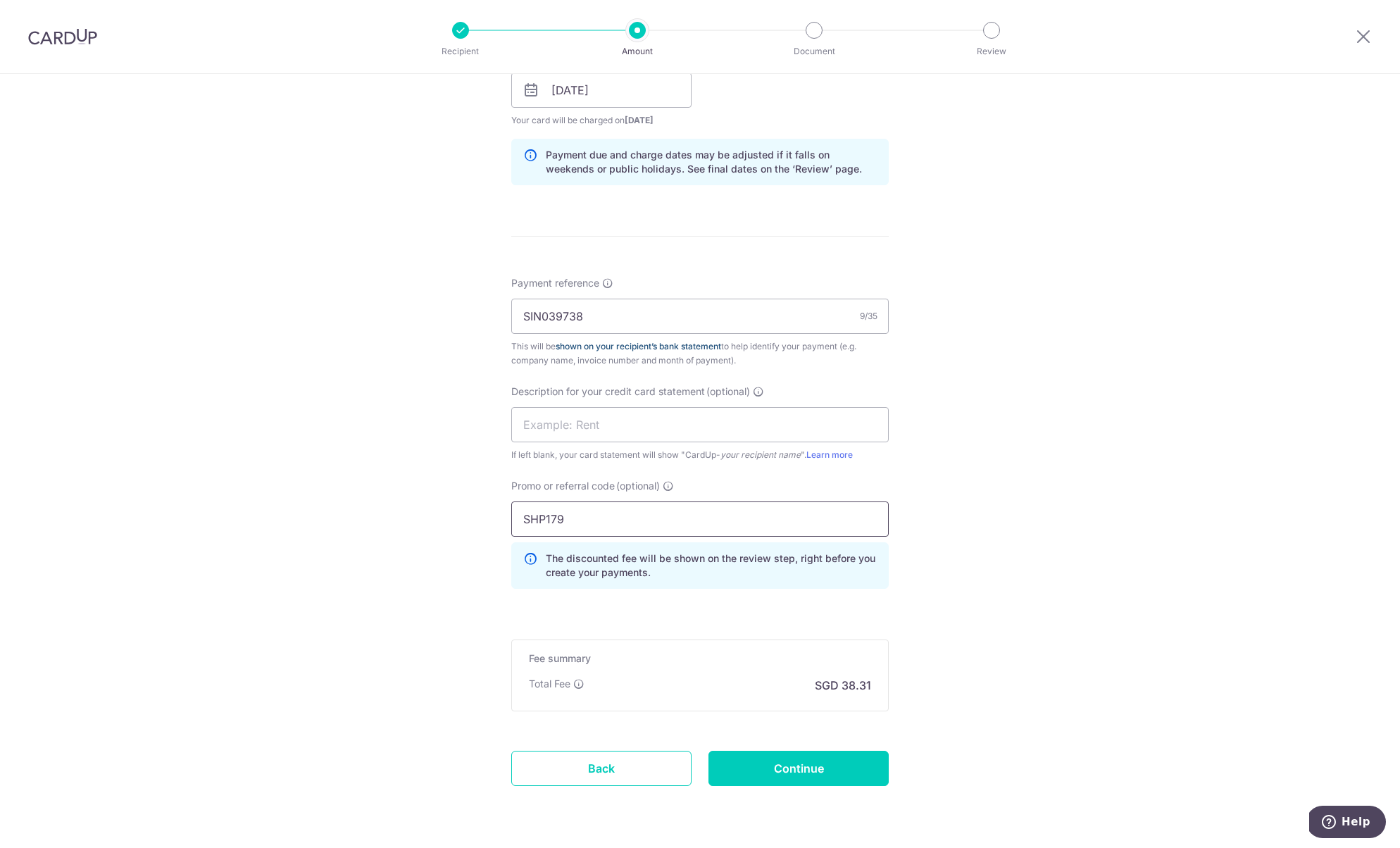
scroll to position [716, 0]
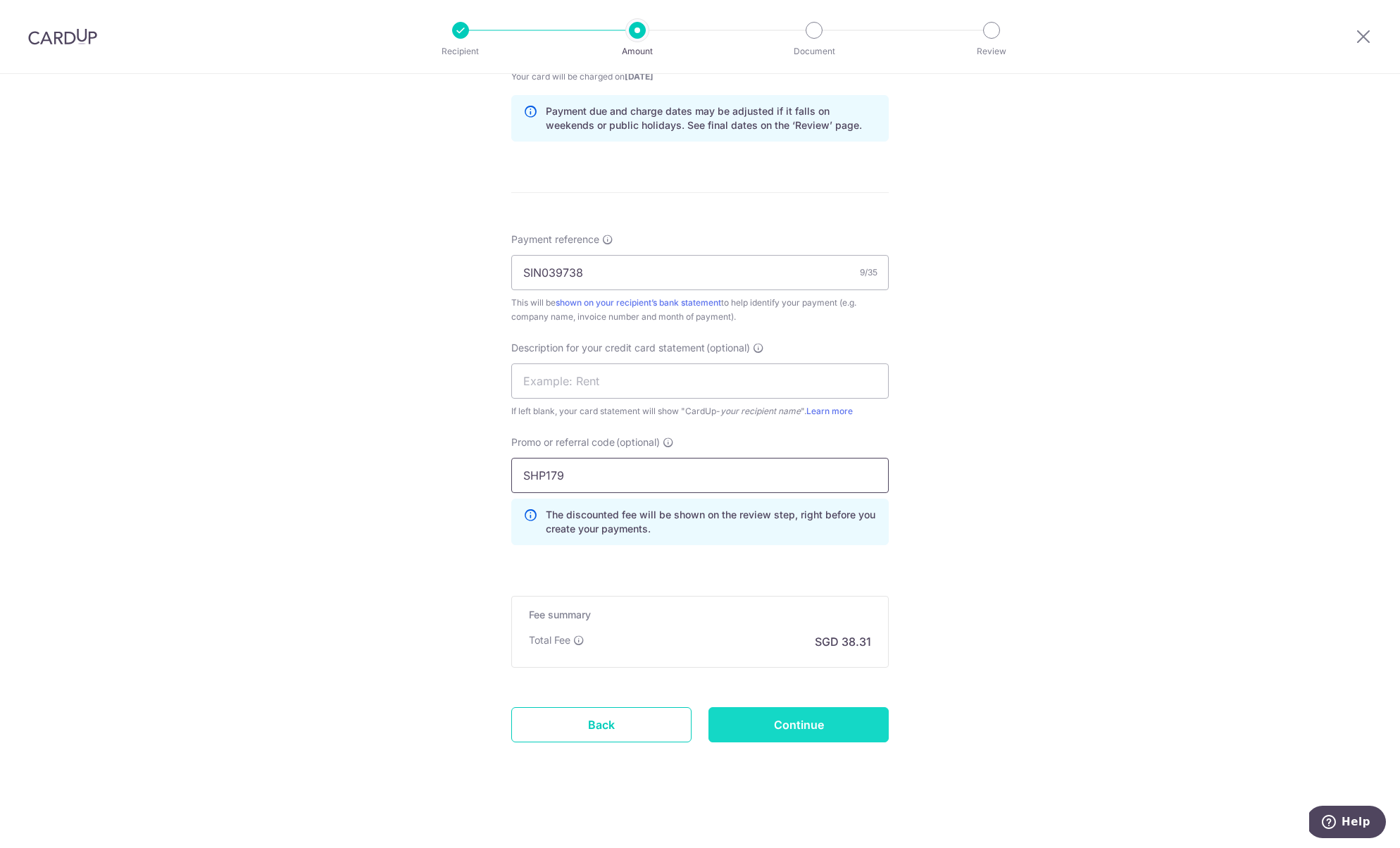
type input "SHP179"
click at [789, 734] on input "Continue" at bounding box center [799, 725] width 181 height 35
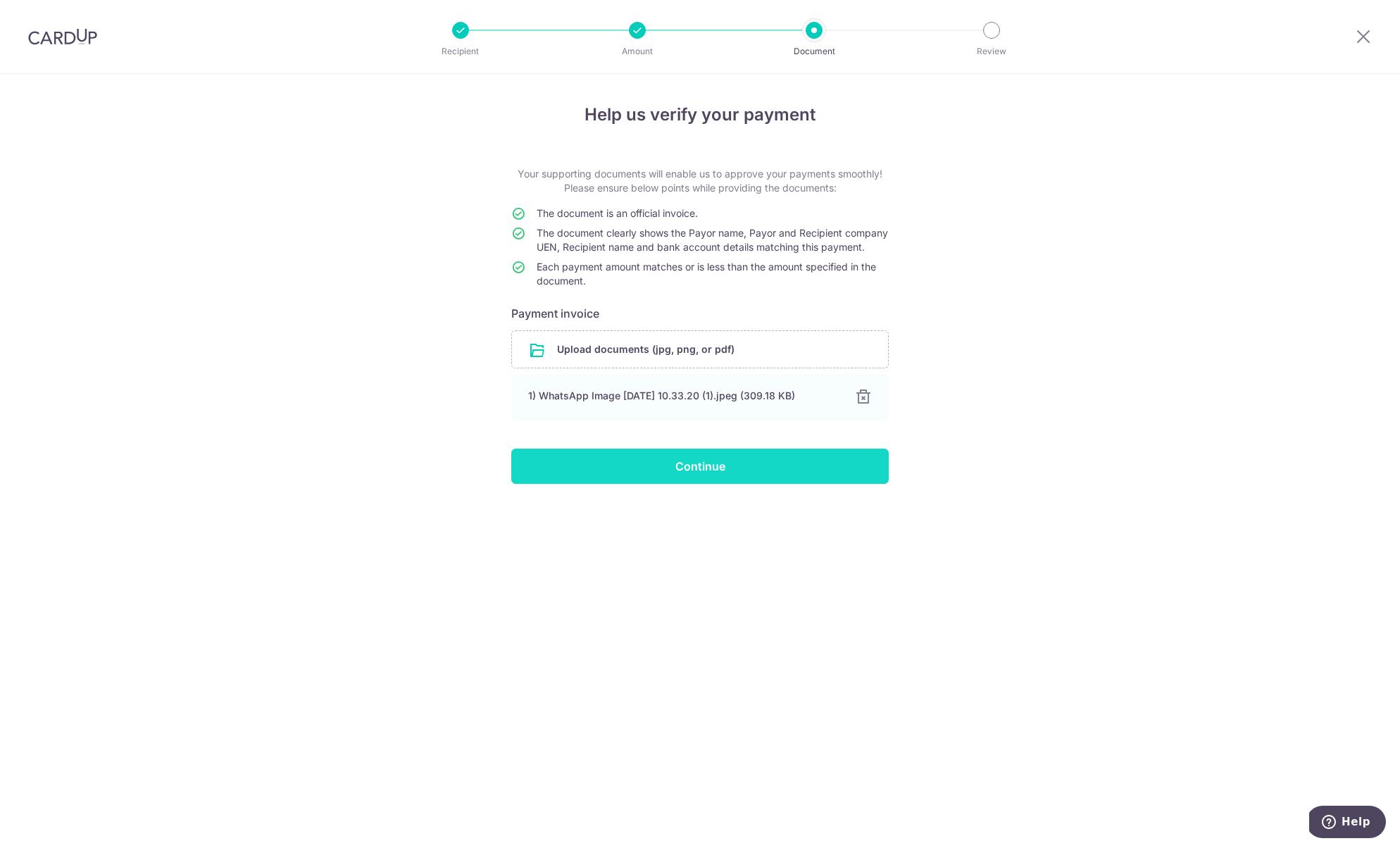
click at [748, 484] on input "Continue" at bounding box center [700, 466] width 377 height 35
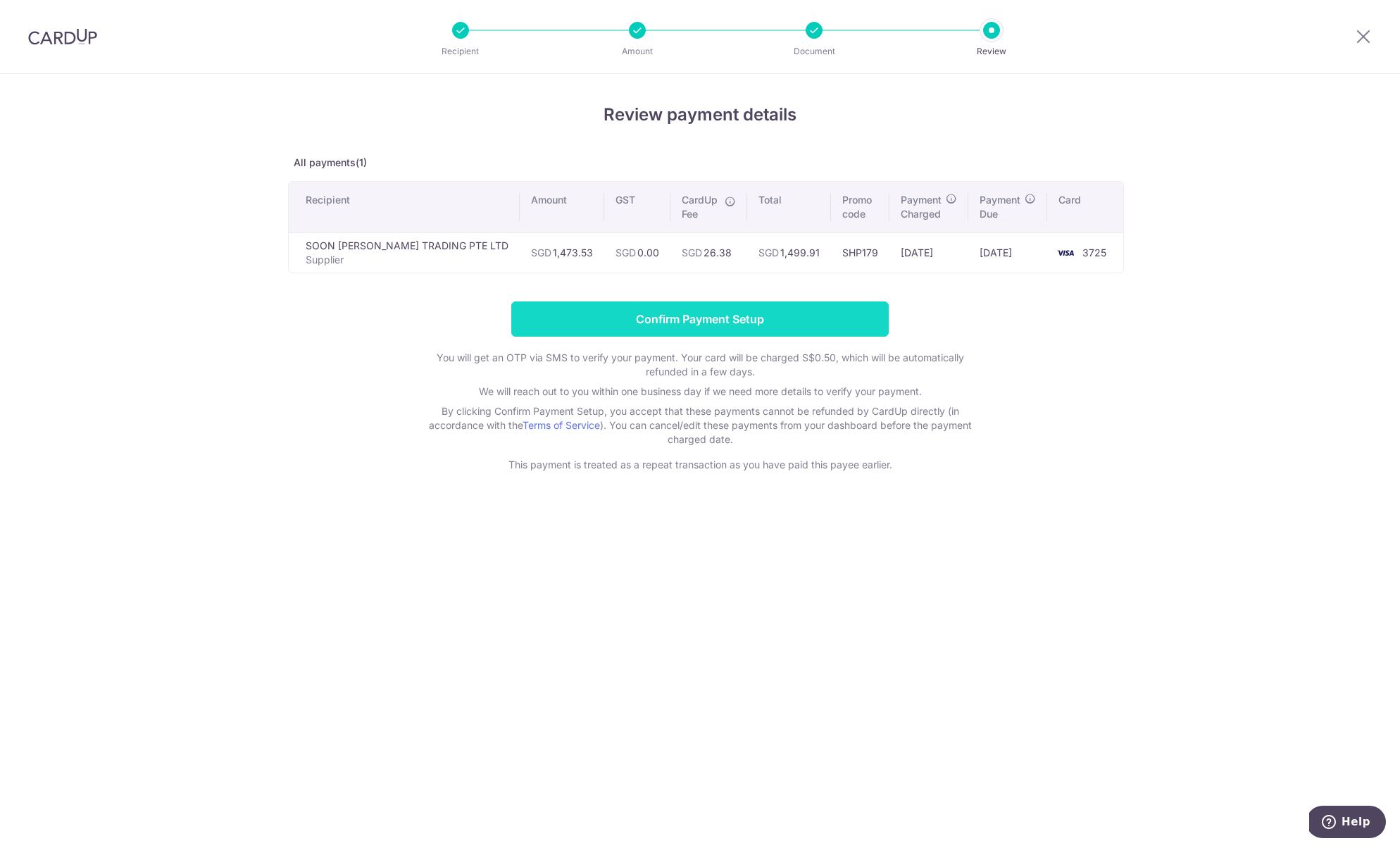
click at [723, 319] on input "Confirm Payment Setup" at bounding box center [700, 318] width 377 height 35
